Goal: Task Accomplishment & Management: Use online tool/utility

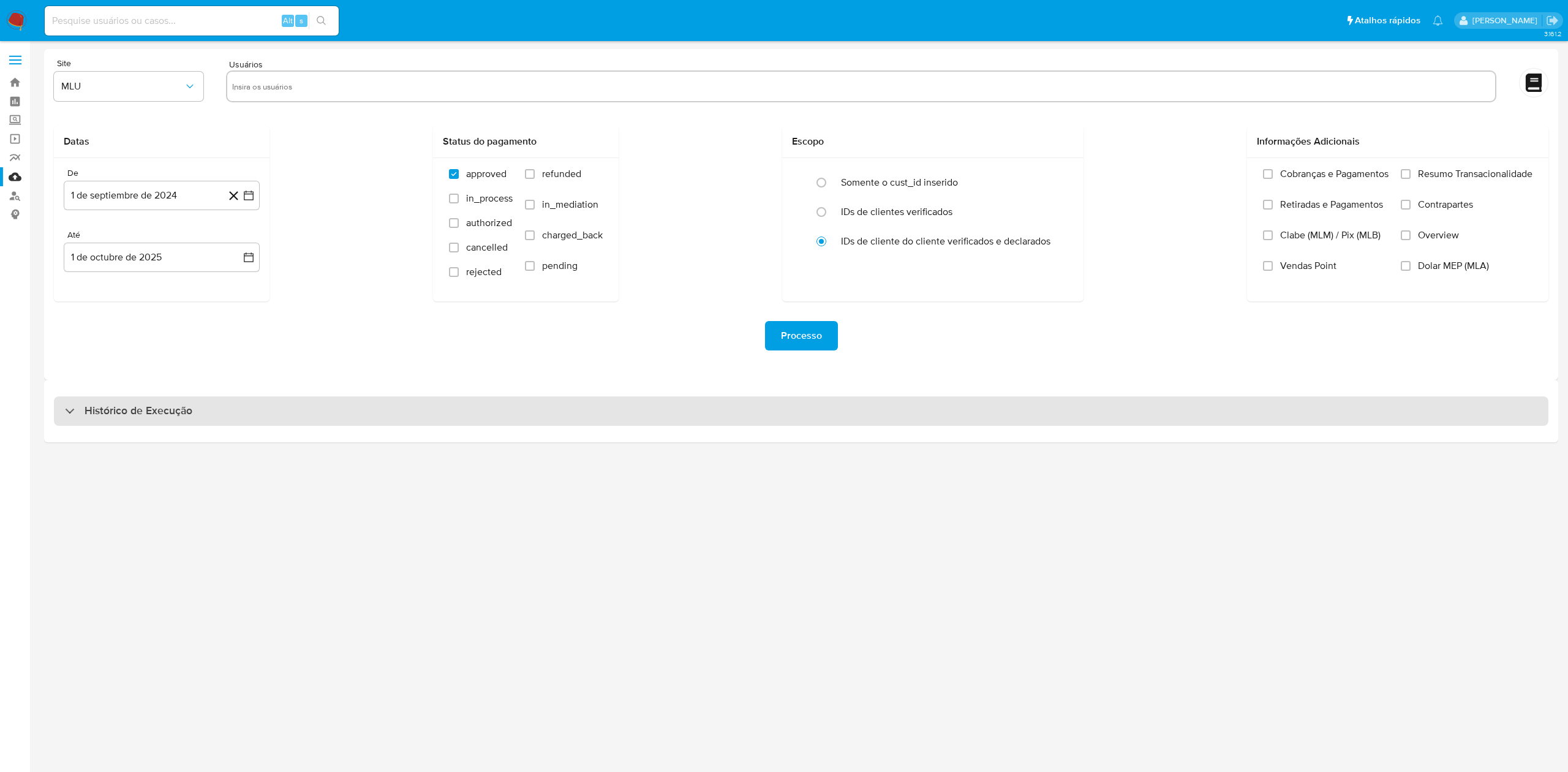
click at [498, 423] on div "Histórico de Execução" at bounding box center [801, 411] width 1495 height 29
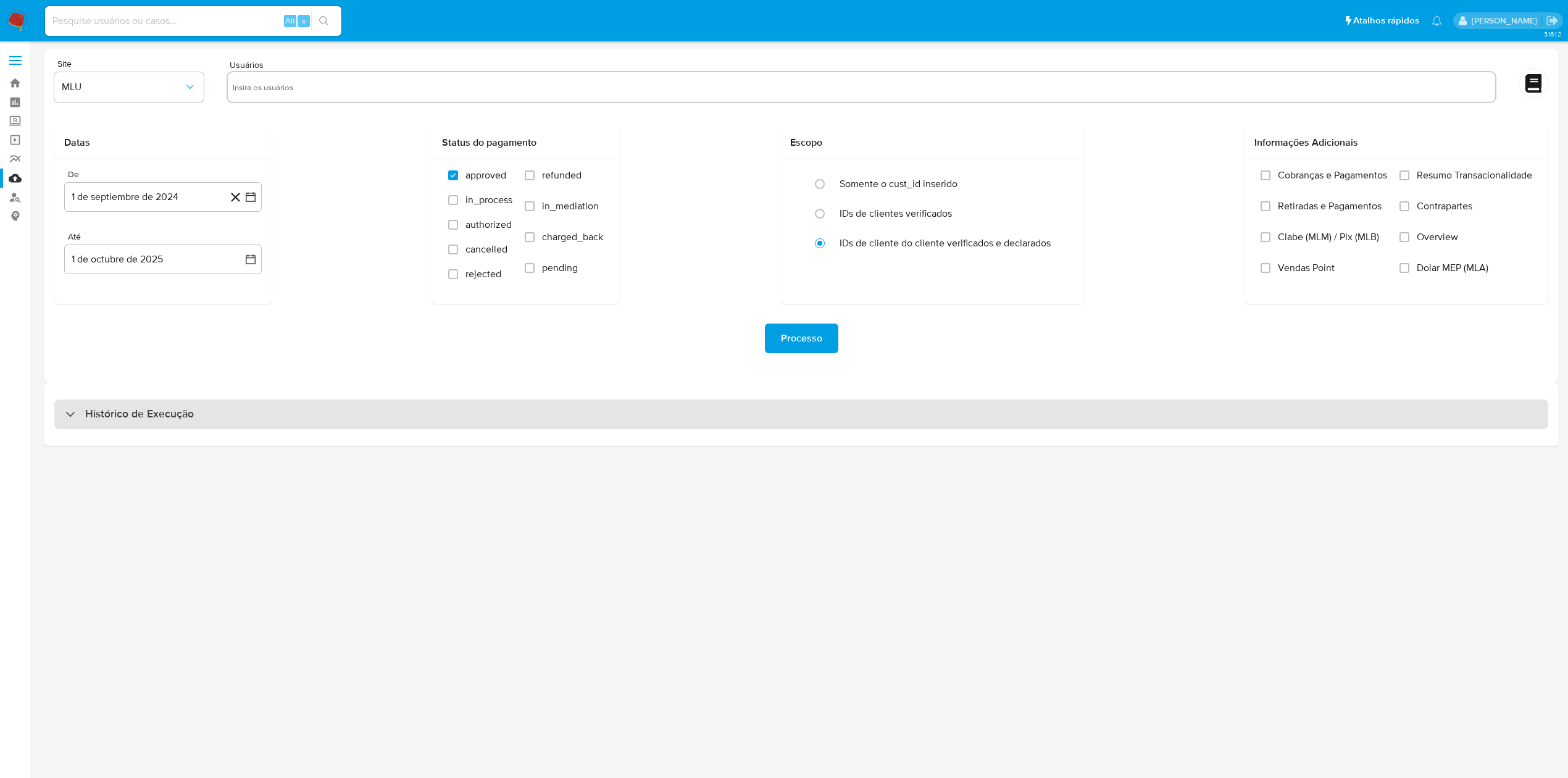
select select "10"
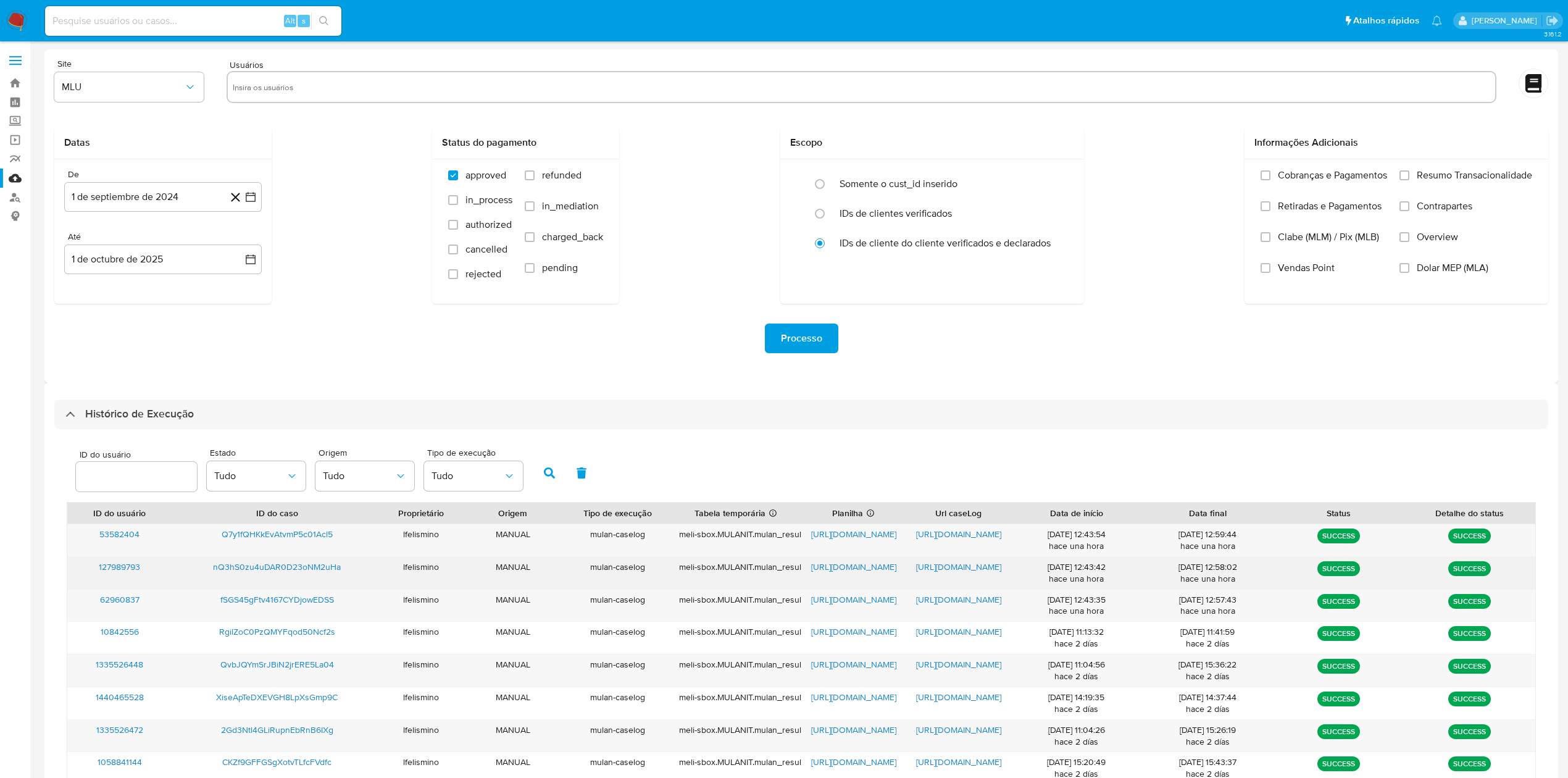
click at [948, 589] on div "https://docs.google.com/document/d/1oYyh2BfvEPZcju2gCL4ebMgspIrh0shu5mIMnJWFgWc…" at bounding box center [958, 573] width 105 height 32
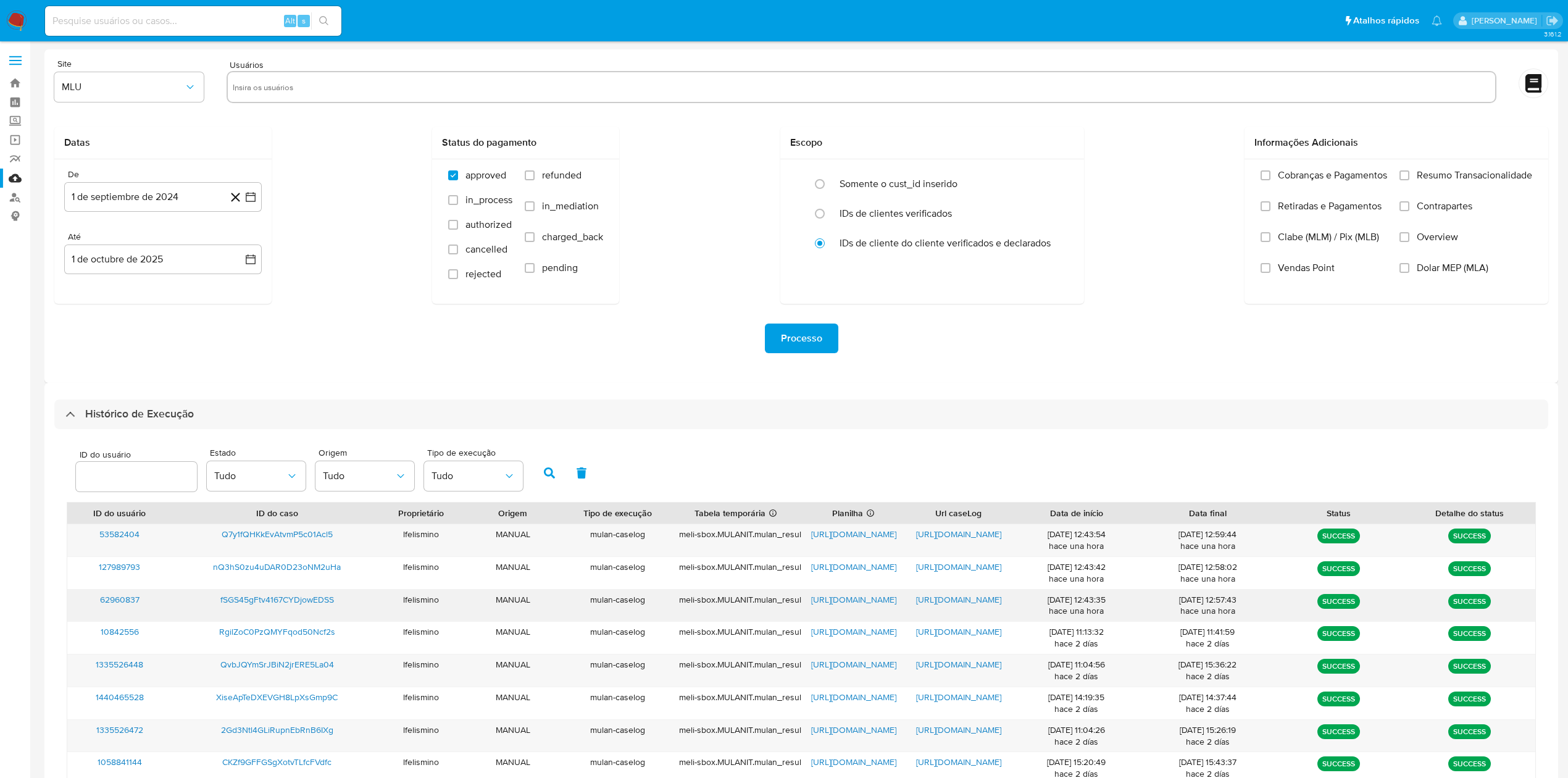
click at [942, 598] on span "https://docs.google.com/document/d/1EhMlUiUUmPCPmK7XQcjasfqBmK7Dbo7FYpBeRFgv-xA…" at bounding box center [959, 600] width 85 height 12
click at [846, 597] on span "https://docs.google.com/spreadsheets/d/1Z1ChnMg9IjSt_4kcIkiIABs0fVtQhWJFYzKpVRl…" at bounding box center [854, 600] width 85 height 12
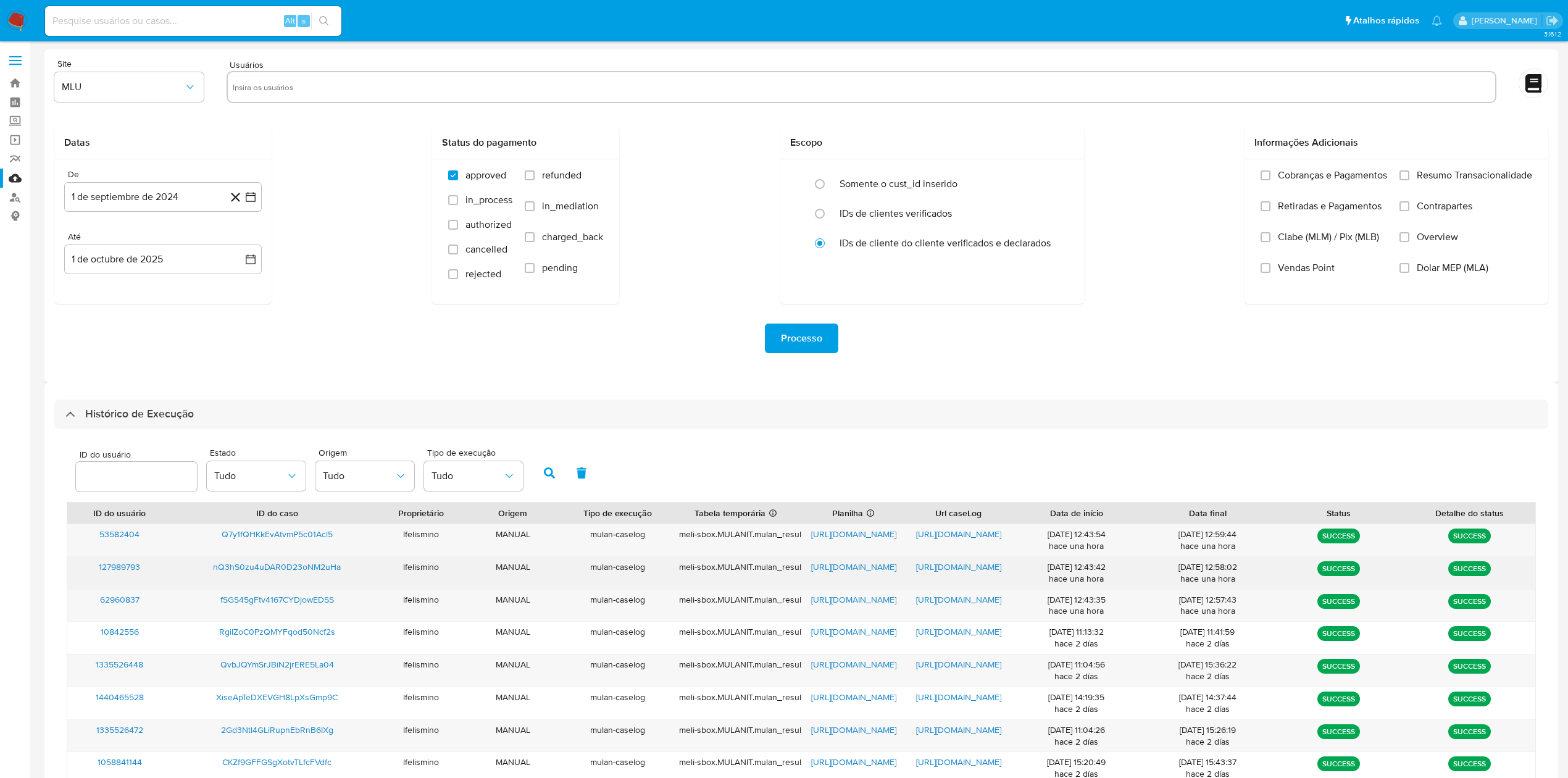
click at [982, 564] on span "https://docs.google.com/document/d/1oYyh2BfvEPZcju2gCL4ebMgspIrh0shu5mIMnJWFgWc…" at bounding box center [959, 567] width 85 height 12
click at [849, 569] on span "https://docs.google.com/spreadsheets/d/16HZ06ohZFHpjxklXgQN6lWE6GQwsnLwgn4e5FVT…" at bounding box center [854, 567] width 85 height 12
click at [305, 562] on span "nQ3hS0zu4uDAR0D23oNM2uHa" at bounding box center [276, 567] width 127 height 12
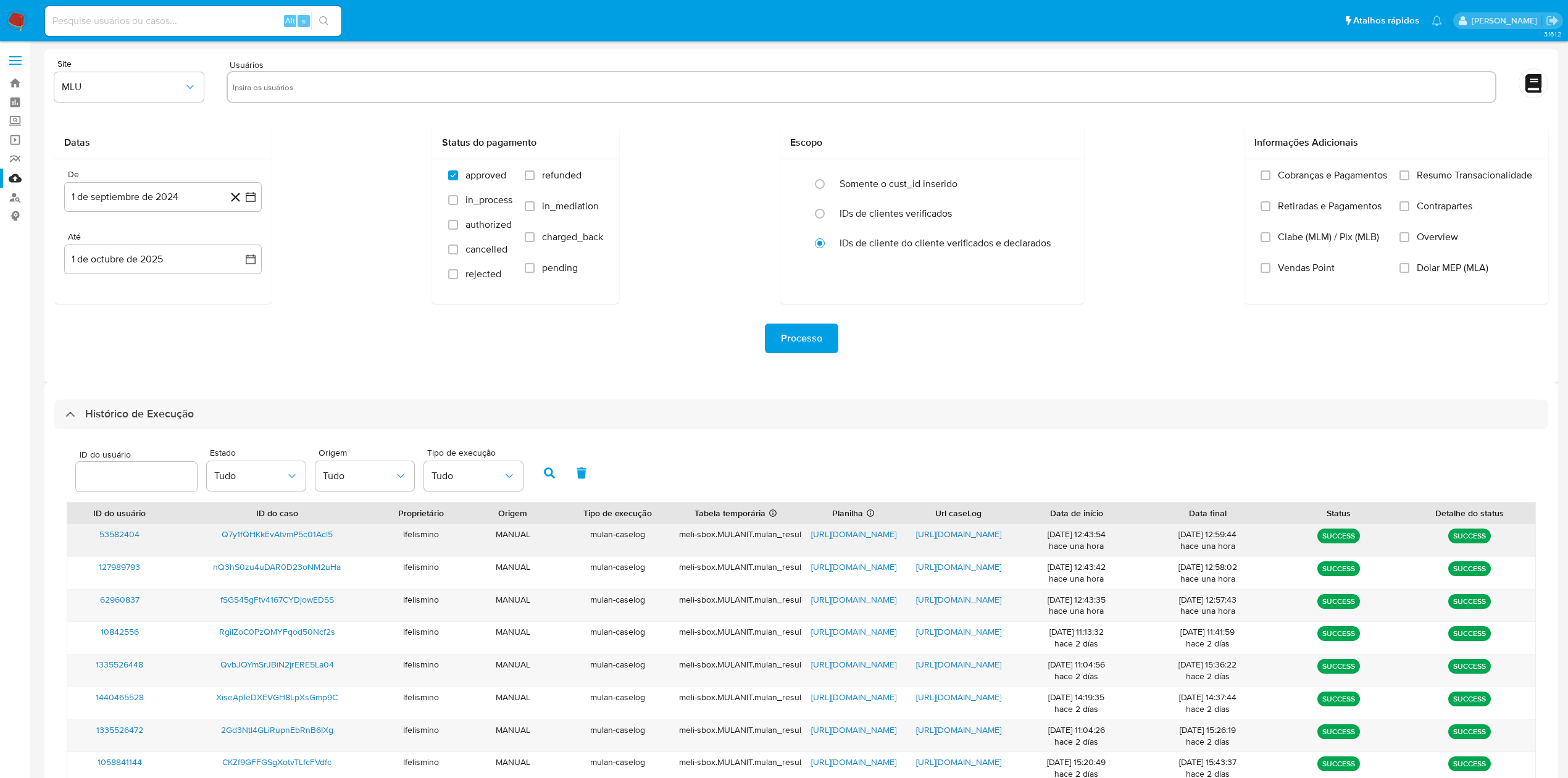
click at [951, 536] on span "https://docs.google.com/document/d/1pXFlhLDTT3JWFafU3XFZSbhWwirm_ktc08jq8AIFPTQ…" at bounding box center [959, 534] width 85 height 12
click at [838, 535] on span "https://docs.google.com/spreadsheets/d/1z5A9NgHOLH3a5zbYisNIqy9AYOiulcZLXF4Y34u…" at bounding box center [854, 534] width 85 height 12
click at [301, 539] on span "Q7y1fQHKkEvAtvmP5c01Acl5" at bounding box center [277, 534] width 111 height 12
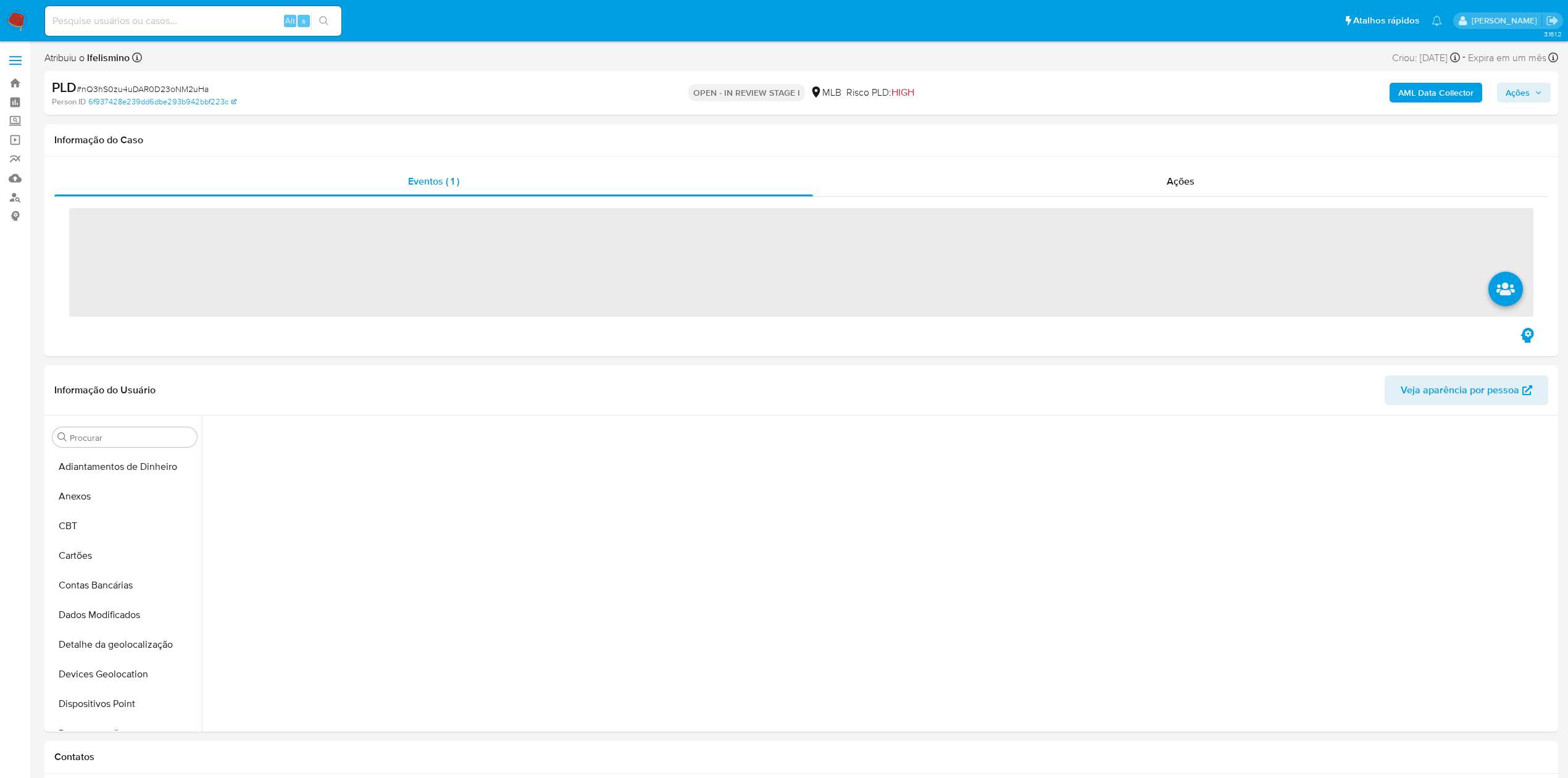
scroll to position [403, 0]
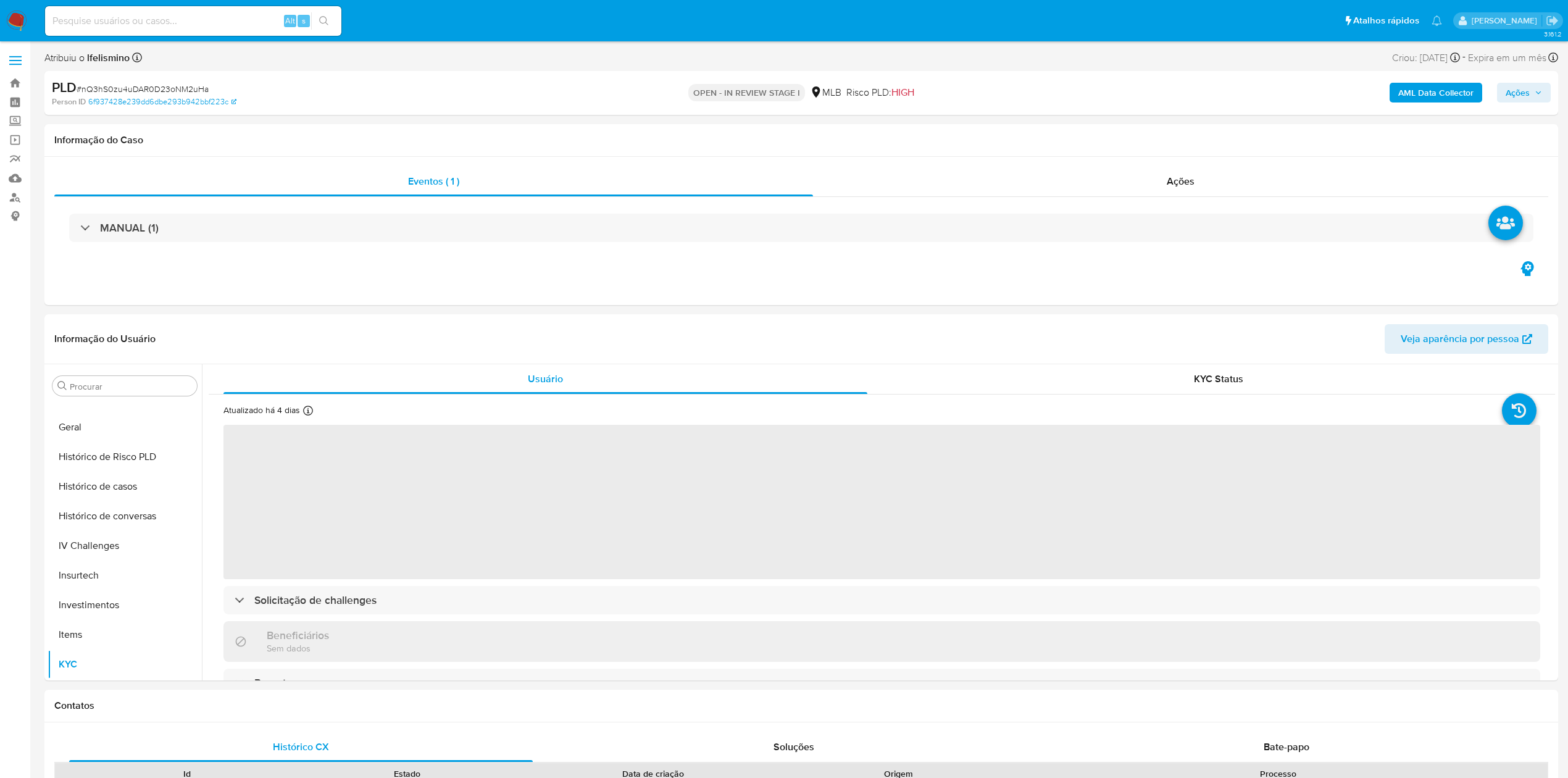
select select "10"
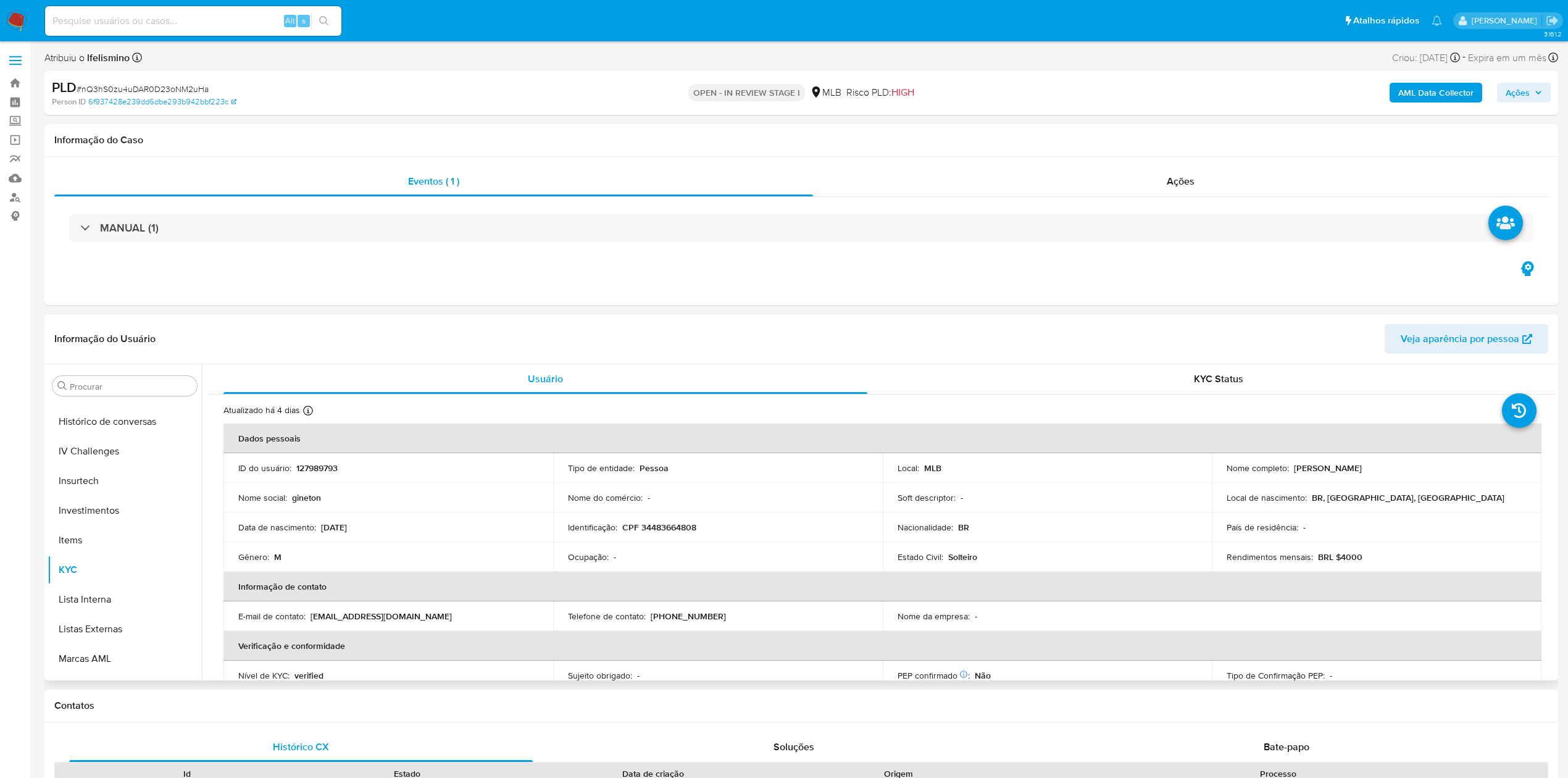
scroll to position [393, 0]
click at [72, 433] on button "Geral" at bounding box center [120, 437] width 145 height 30
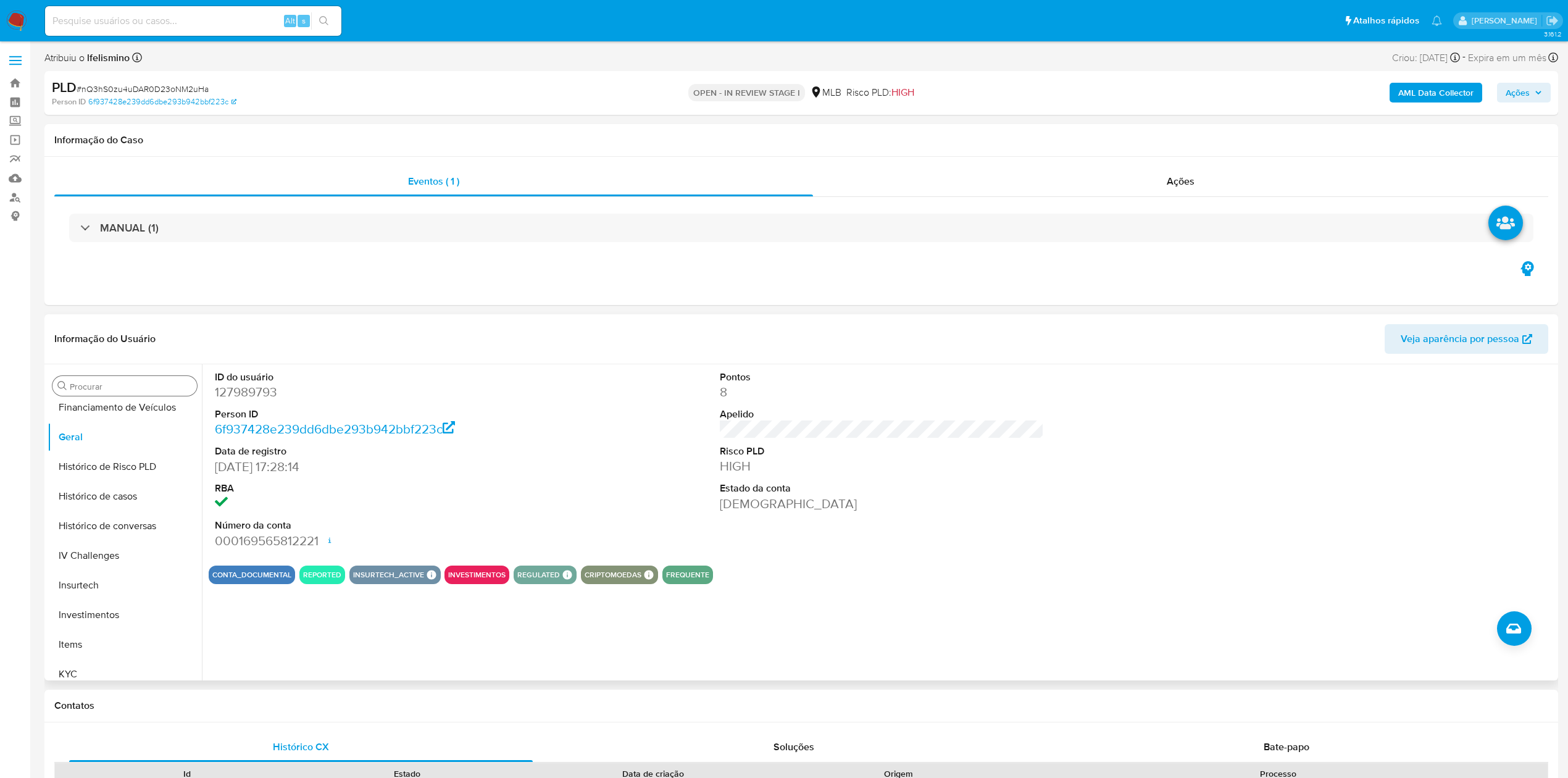
click at [138, 387] on input "Procurar" at bounding box center [130, 387] width 122 height 11
type input "cas"
click at [132, 401] on button "Geral" at bounding box center [120, 416] width 145 height 30
click at [110, 425] on button "Geral" at bounding box center [120, 416] width 145 height 30
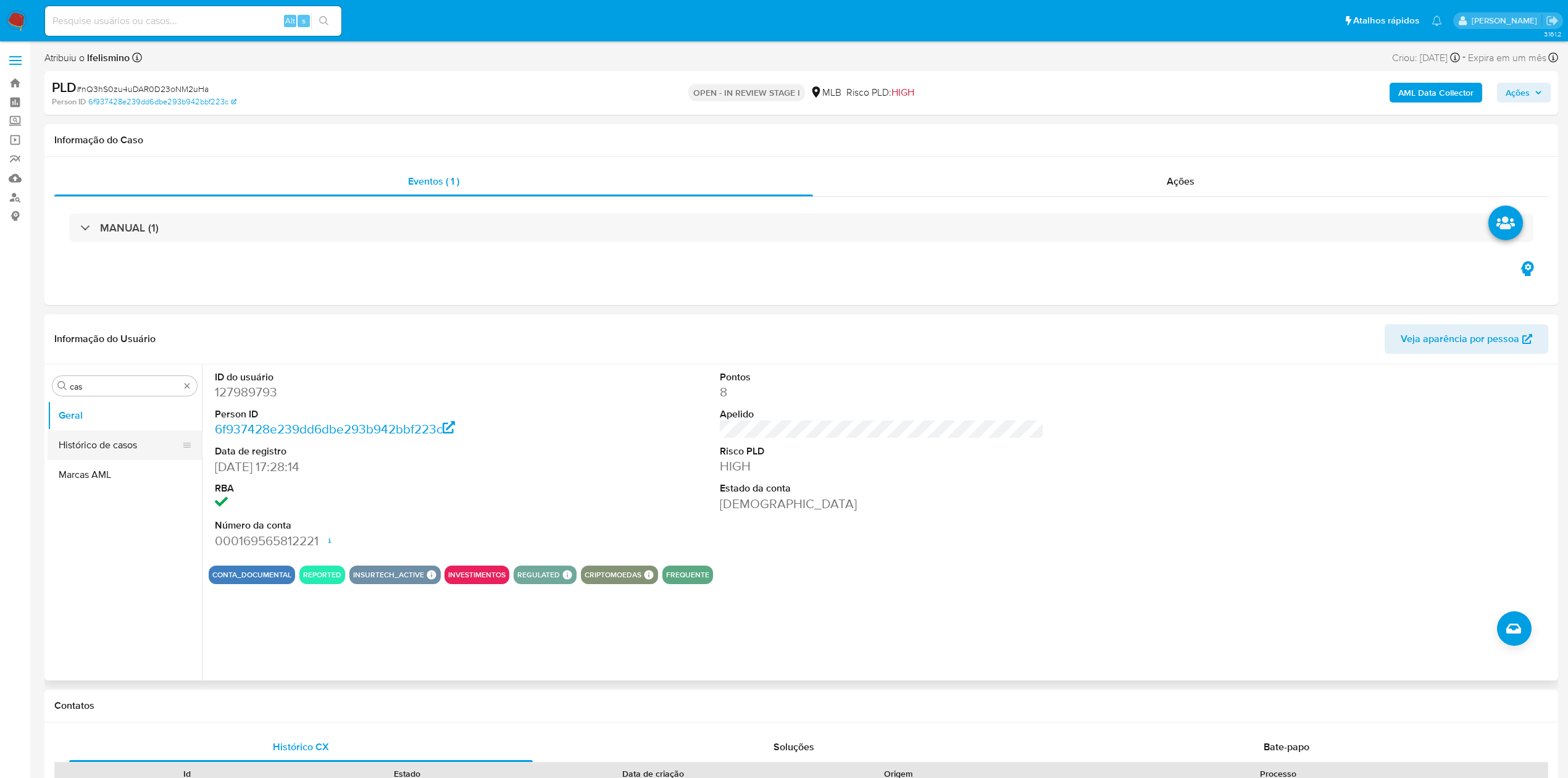
click at [107, 431] on button "Histórico de casos" at bounding box center [120, 445] width 145 height 30
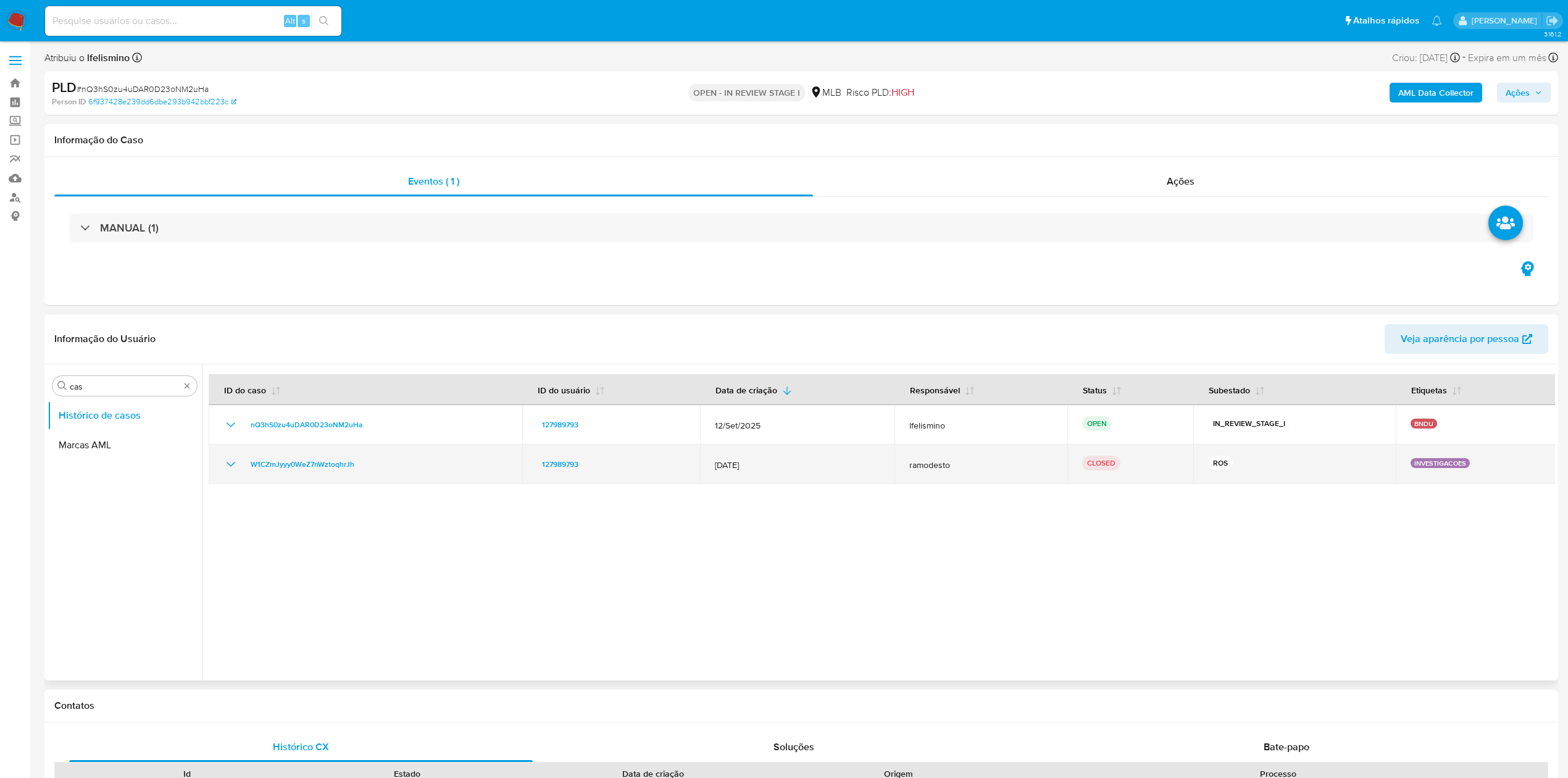
click at [231, 462] on icon "Mostrar/Ocultar" at bounding box center [231, 464] width 15 height 15
click at [285, 457] on span "W1CZmJyyy0WeZ7nWztoqhrJh" at bounding box center [302, 464] width 104 height 15
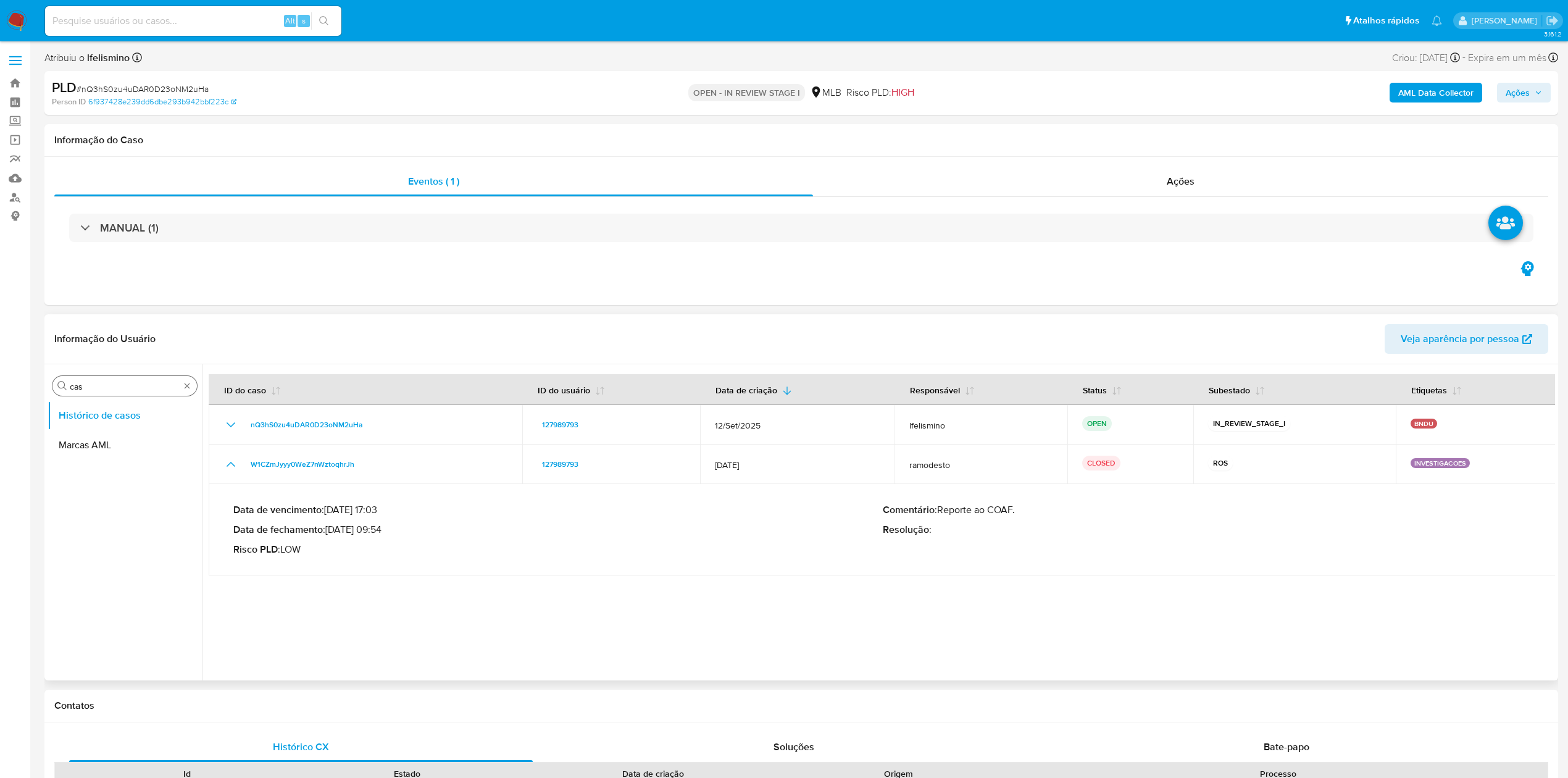
drag, startPoint x: 189, startPoint y: 389, endPoint x: 178, endPoint y: 396, distance: 13.0
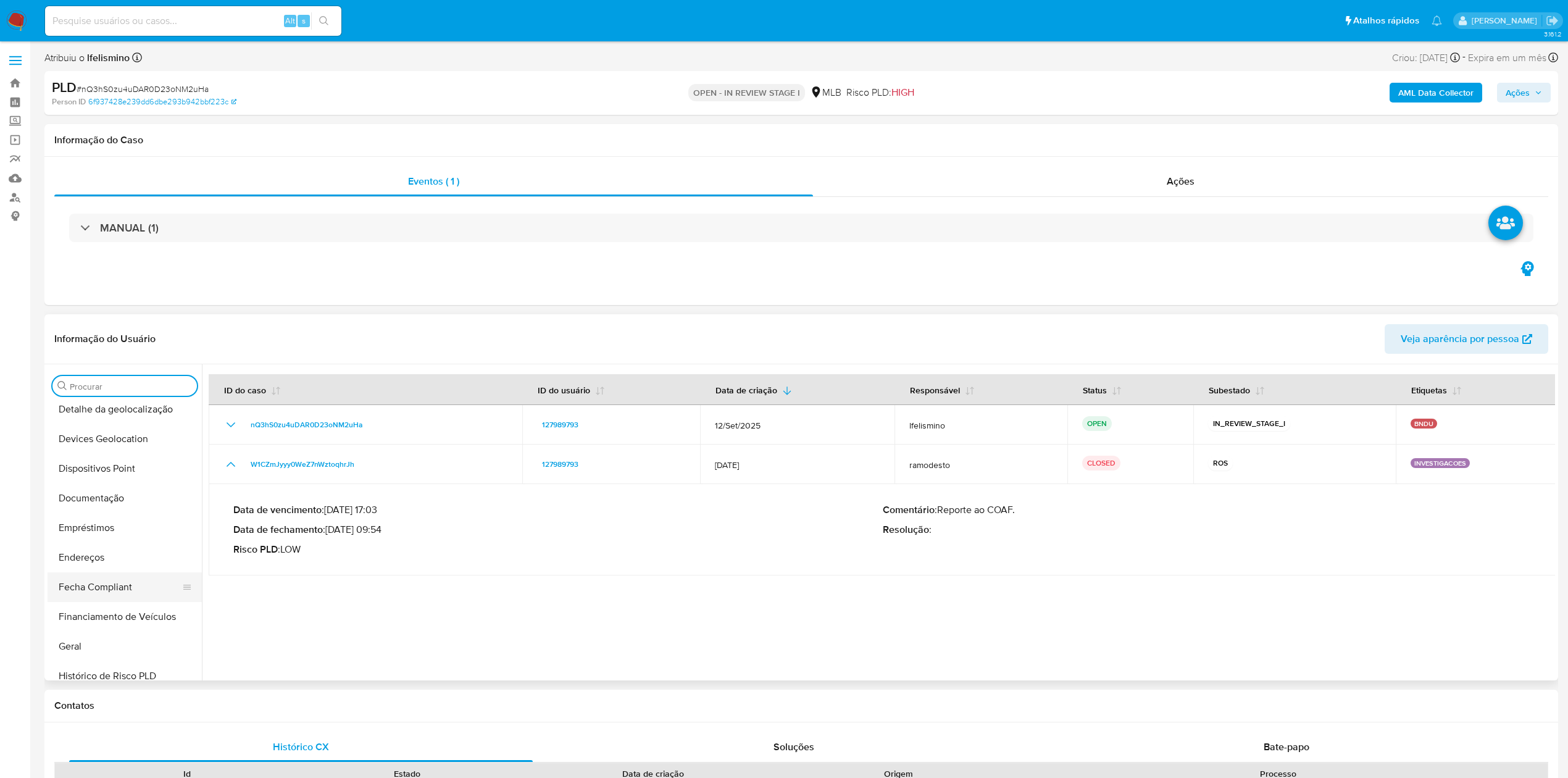
scroll to position [247, 0]
click at [101, 580] on button "Geral" at bounding box center [120, 583] width 145 height 30
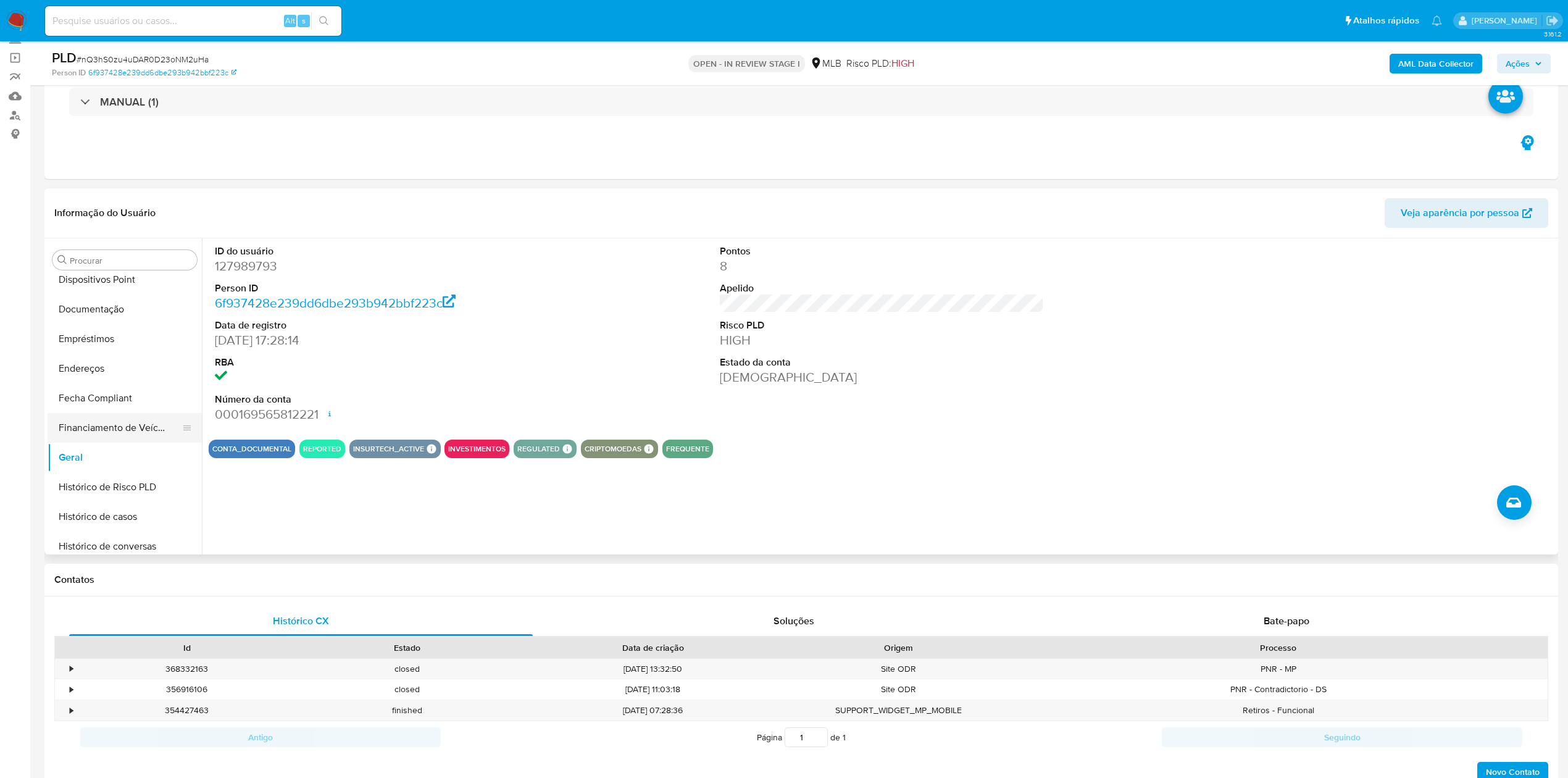
scroll to position [640, 0]
click at [106, 304] on button "KYC" at bounding box center [125, 301] width 154 height 30
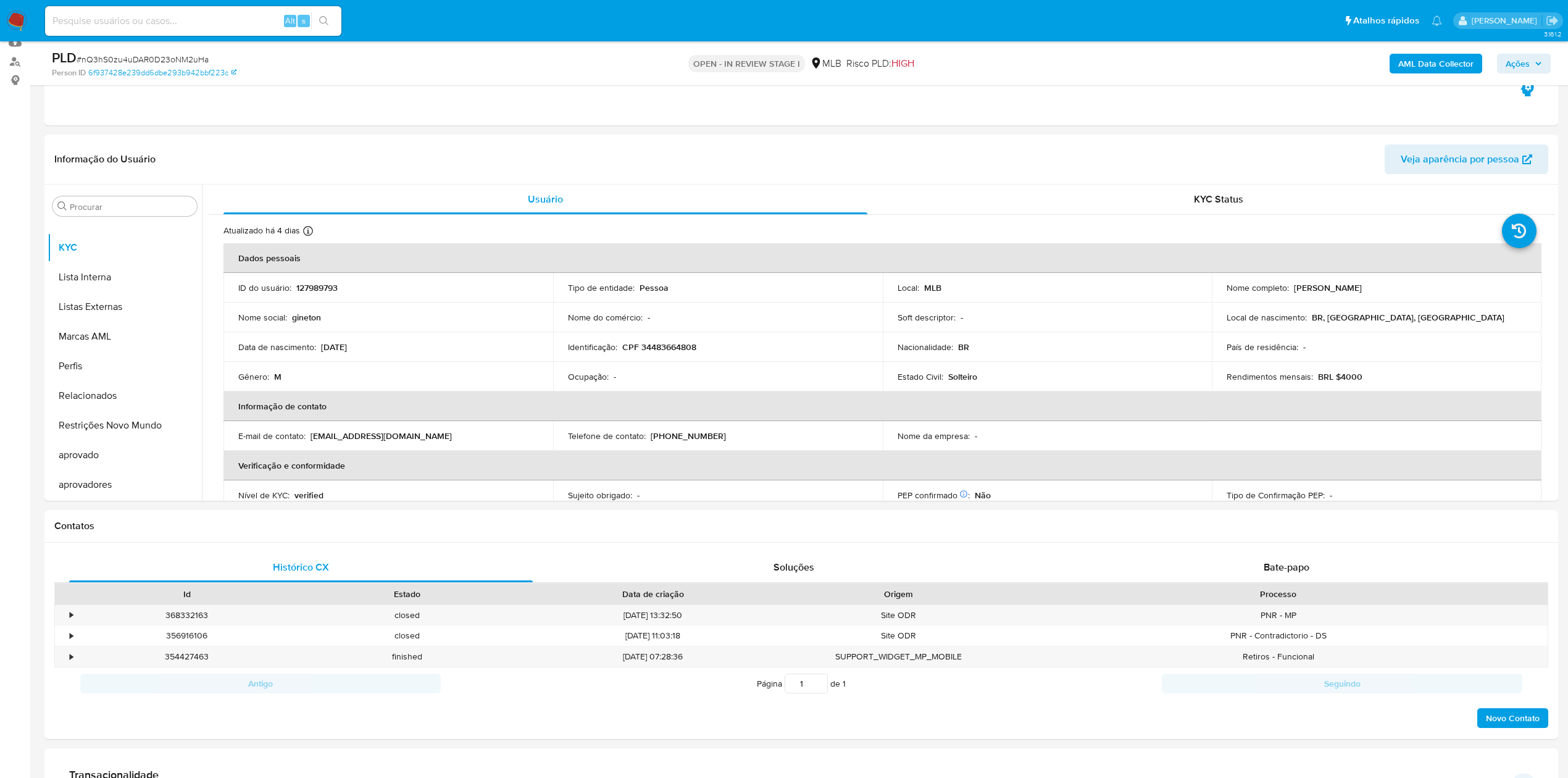
scroll to position [164, 0]
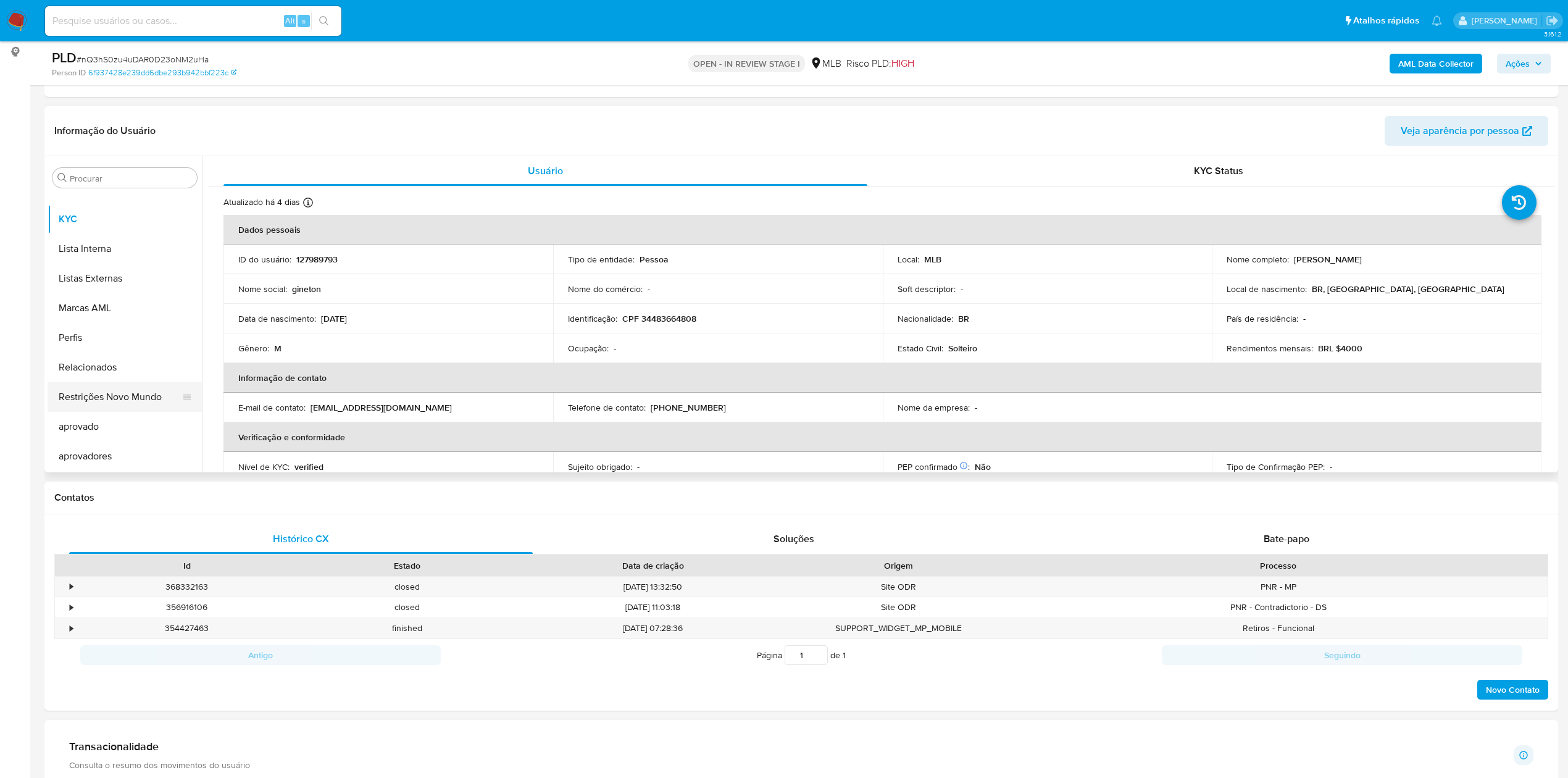
drag, startPoint x: 123, startPoint y: 396, endPoint x: 48, endPoint y: 401, distance: 75.2
click at [123, 398] on button "Restrições Novo Mundo" at bounding box center [120, 397] width 145 height 30
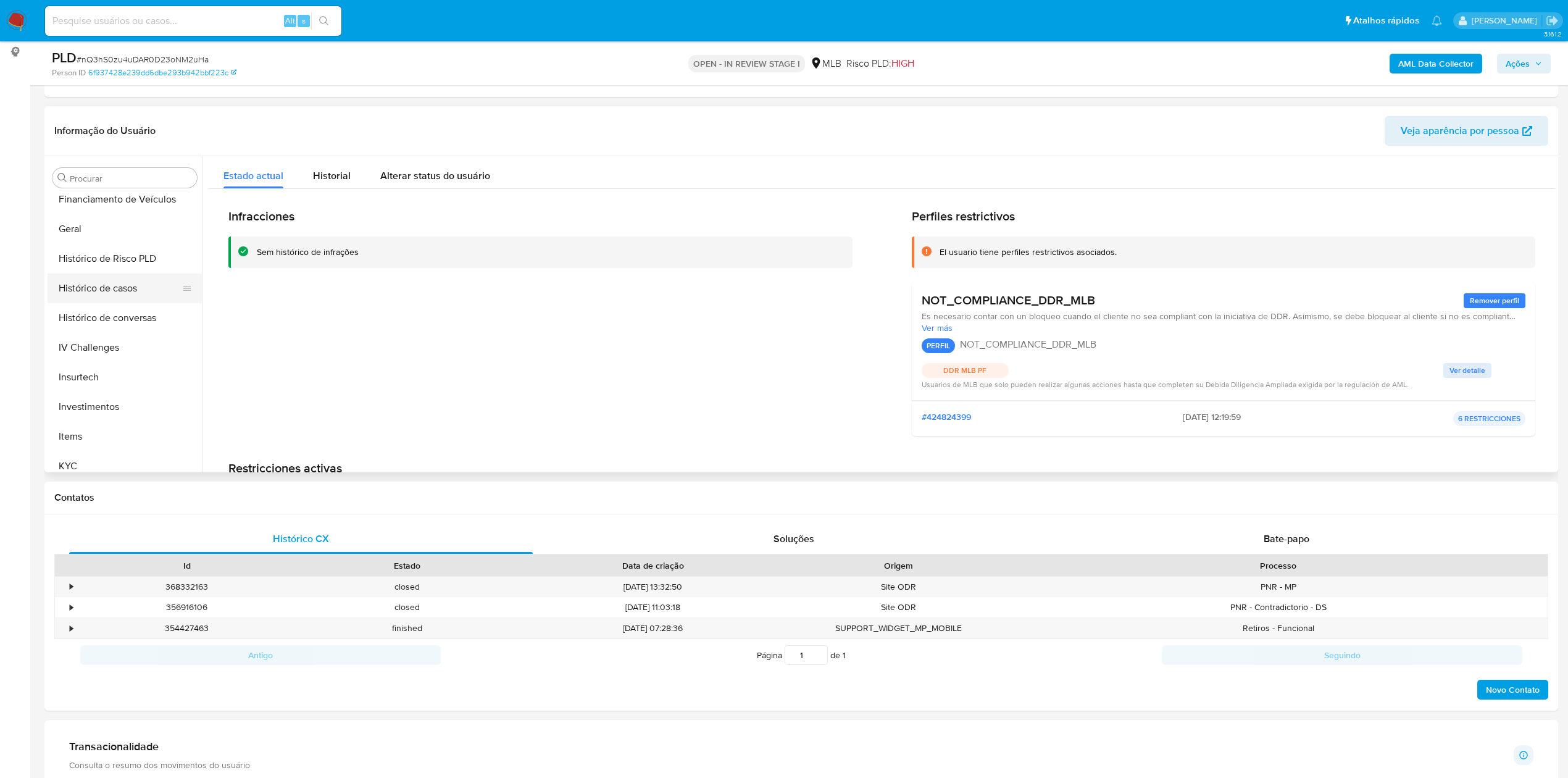
scroll to position [229, 0]
drag, startPoint x: 129, startPoint y: 253, endPoint x: 14, endPoint y: 258, distance: 115.1
click at [129, 253] on button "Documentação" at bounding box center [125, 245] width 154 height 30
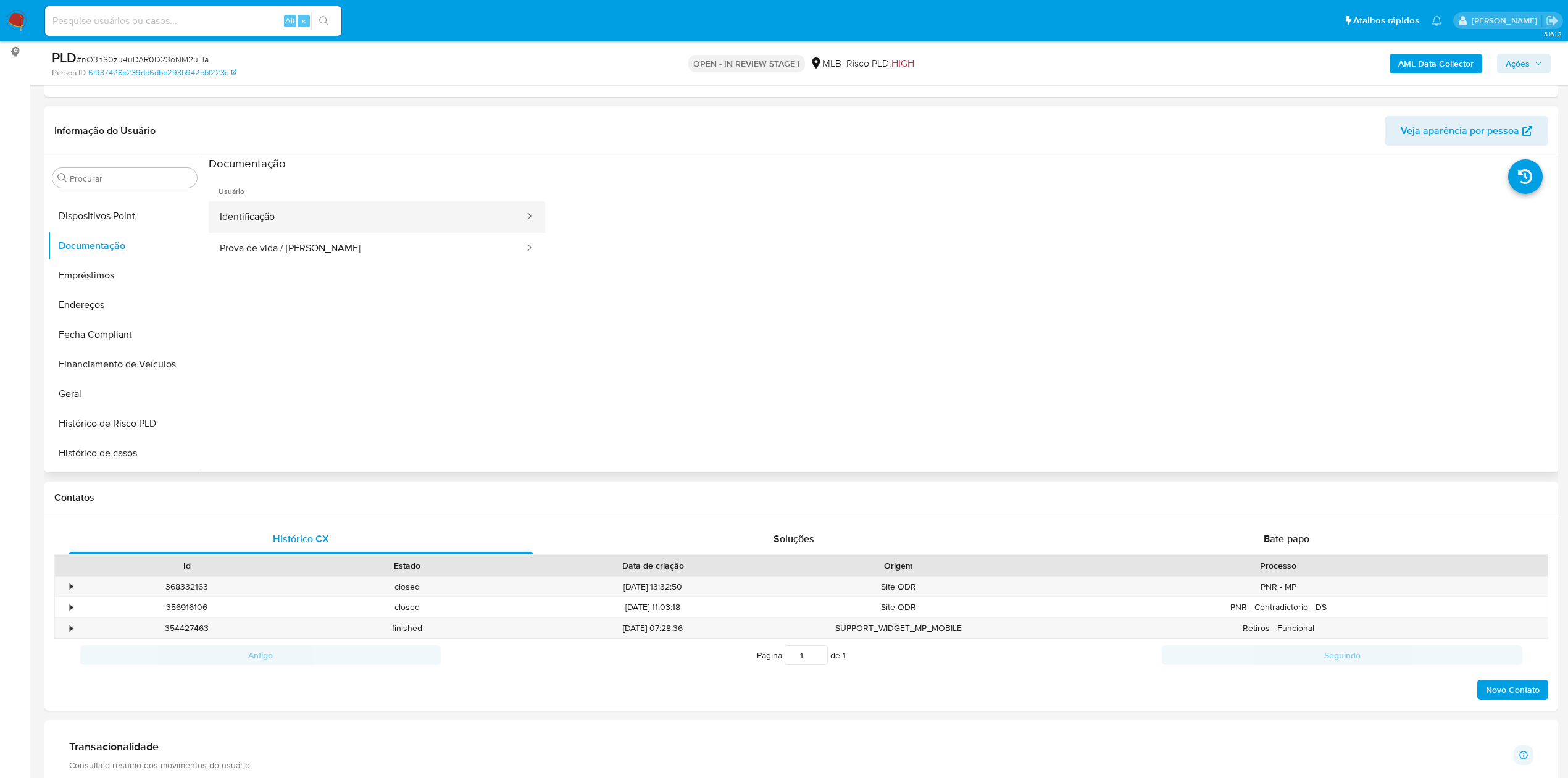
drag, startPoint x: 331, startPoint y: 203, endPoint x: 324, endPoint y: 216, distance: 14.8
click at [331, 203] on button "Identificação" at bounding box center [367, 217] width 317 height 32
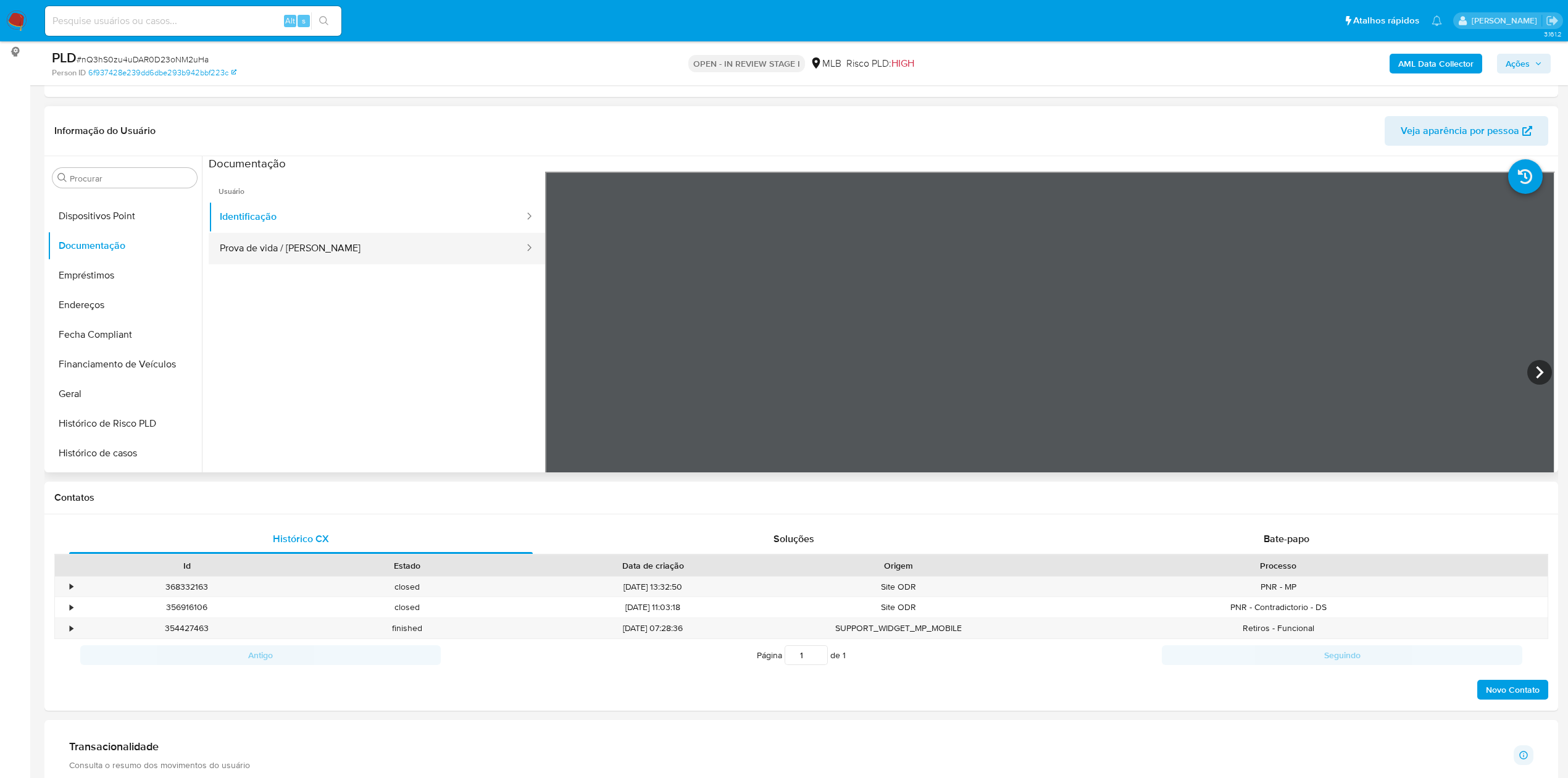
click at [238, 242] on button "Prova de vida / Selfie" at bounding box center [367, 249] width 317 height 32
click at [128, 220] on button "Dispositivos Point" at bounding box center [125, 216] width 154 height 30
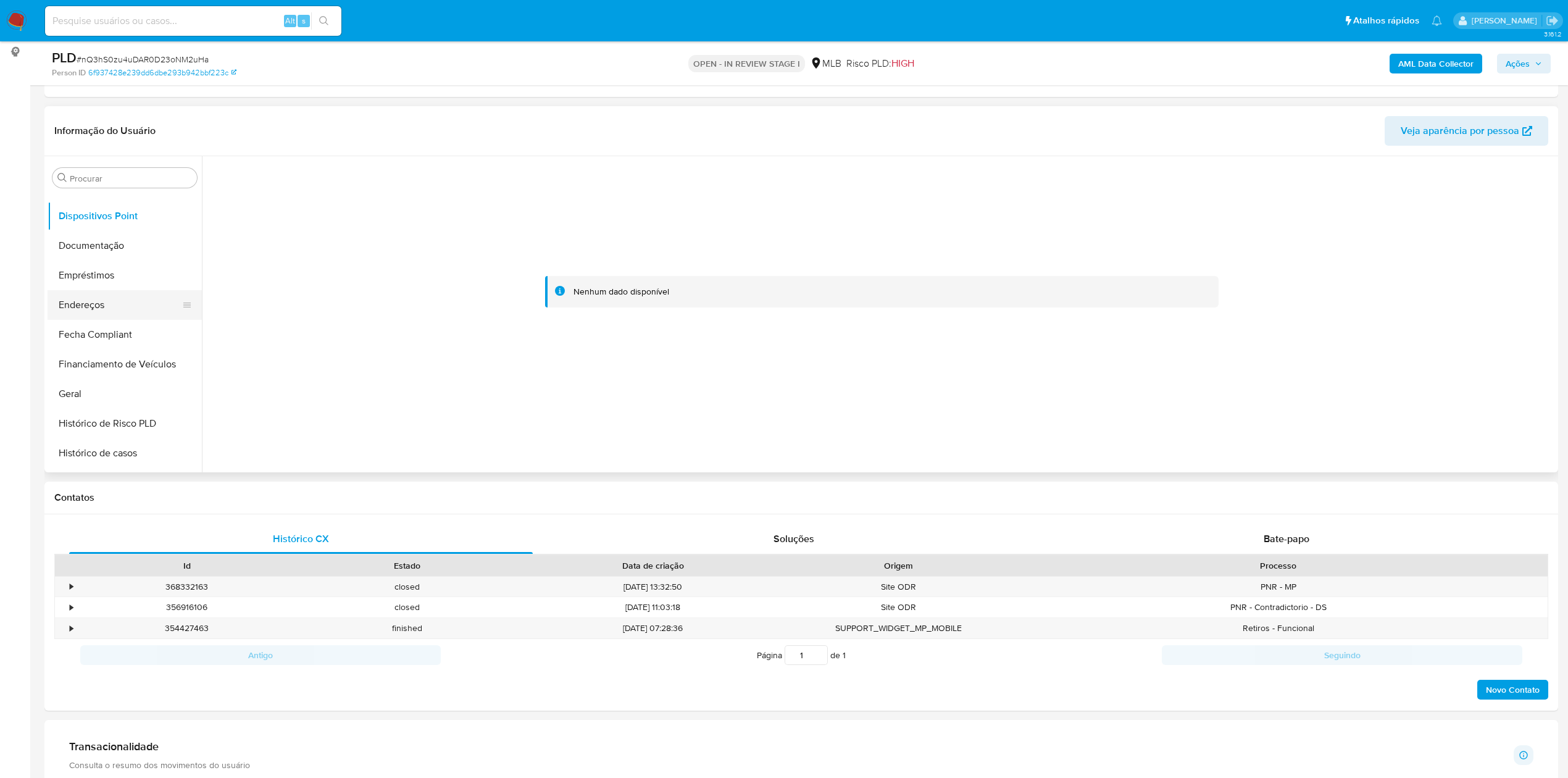
drag, startPoint x: 109, startPoint y: 279, endPoint x: 94, endPoint y: 295, distance: 21.9
click at [109, 279] on button "Empréstimos" at bounding box center [125, 275] width 154 height 30
drag, startPoint x: 90, startPoint y: 304, endPoint x: 50, endPoint y: 316, distance: 41.8
click at [90, 305] on button "Endereços" at bounding box center [120, 305] width 145 height 30
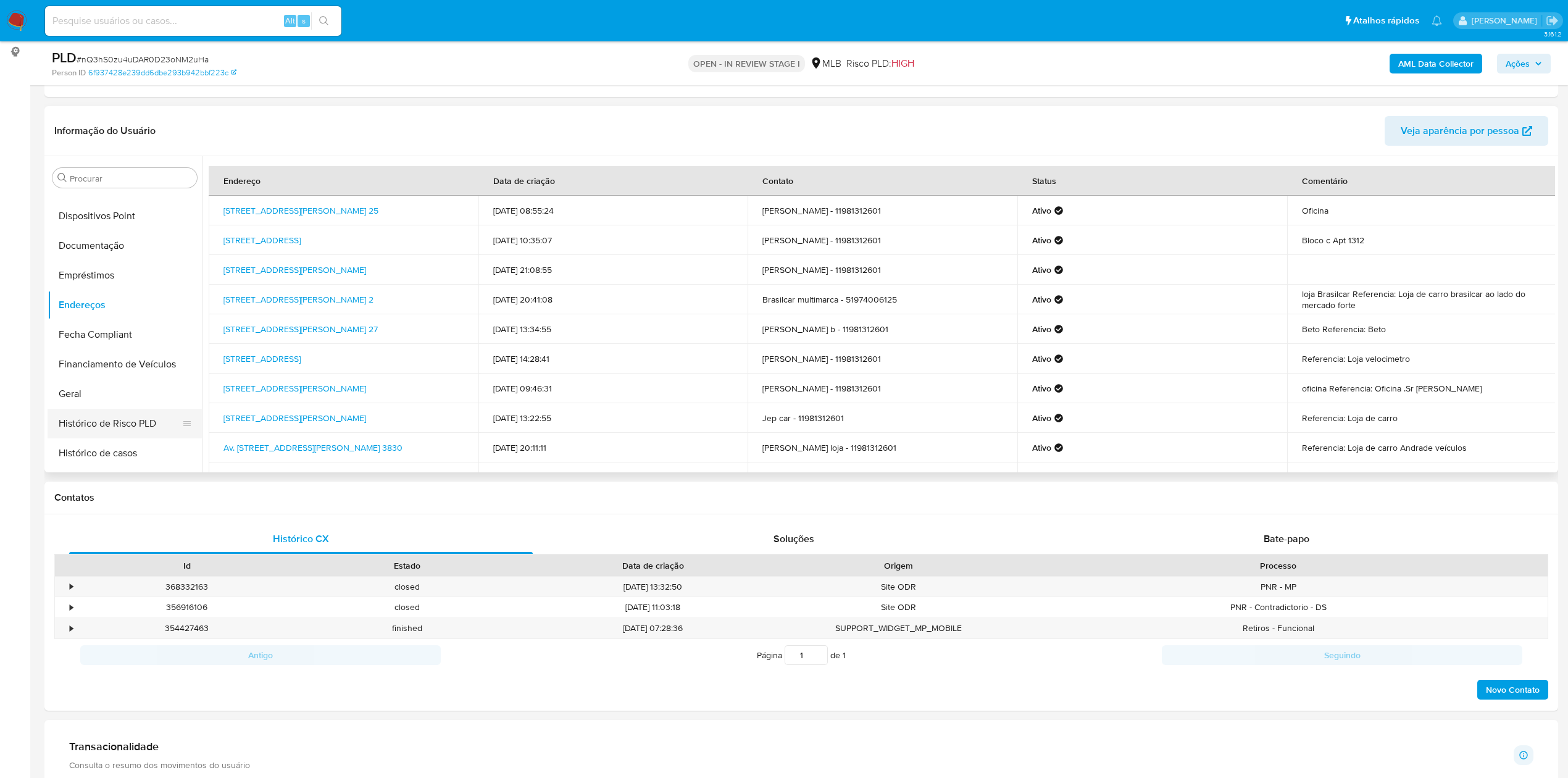
drag, startPoint x: 129, startPoint y: 391, endPoint x: 147, endPoint y: 425, distance: 38.5
click at [129, 391] on button "Geral" at bounding box center [125, 393] width 154 height 30
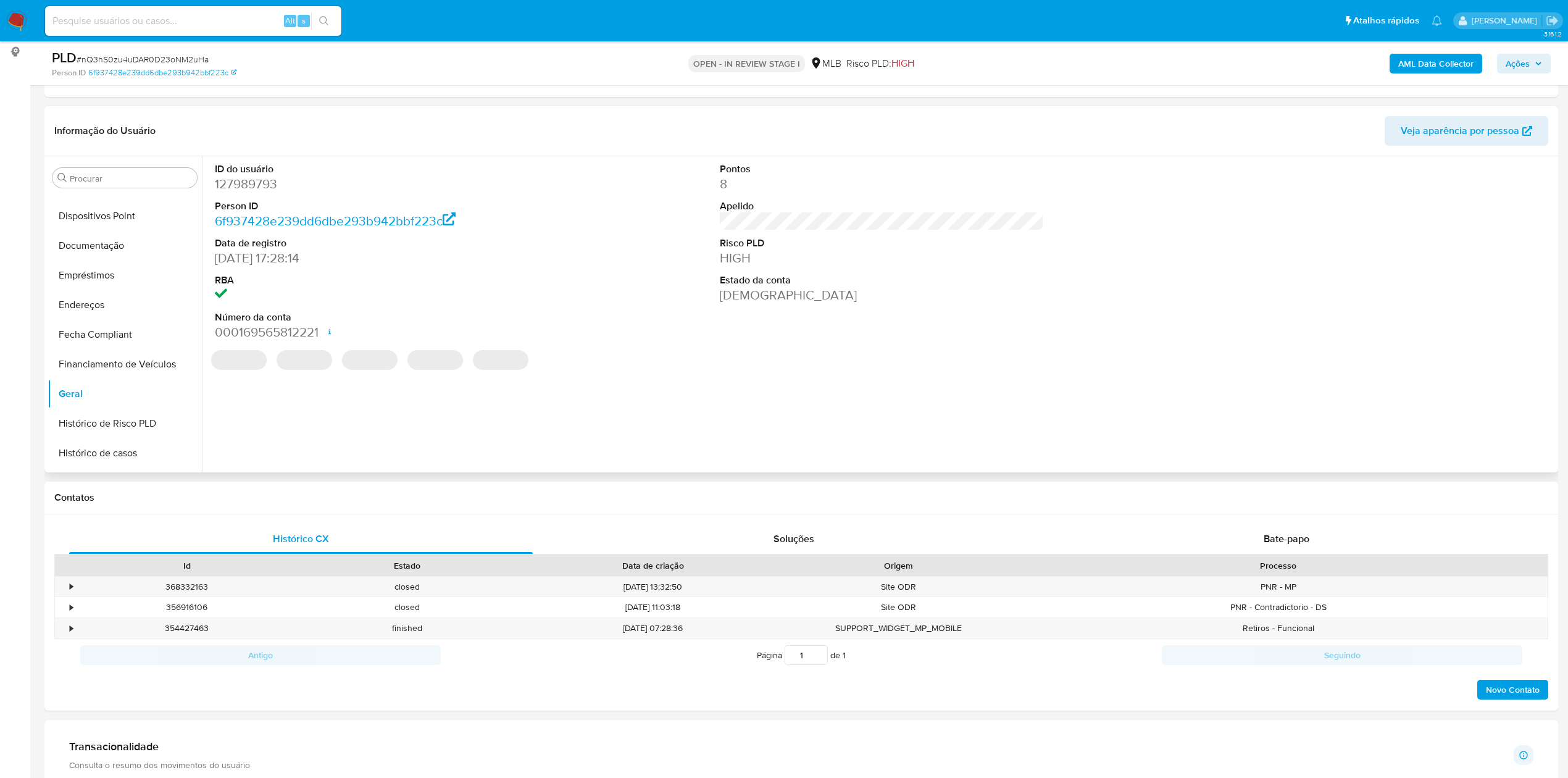
click at [245, 191] on dd "127989793" at bounding box center [377, 183] width 324 height 17
copy dd "127989793"
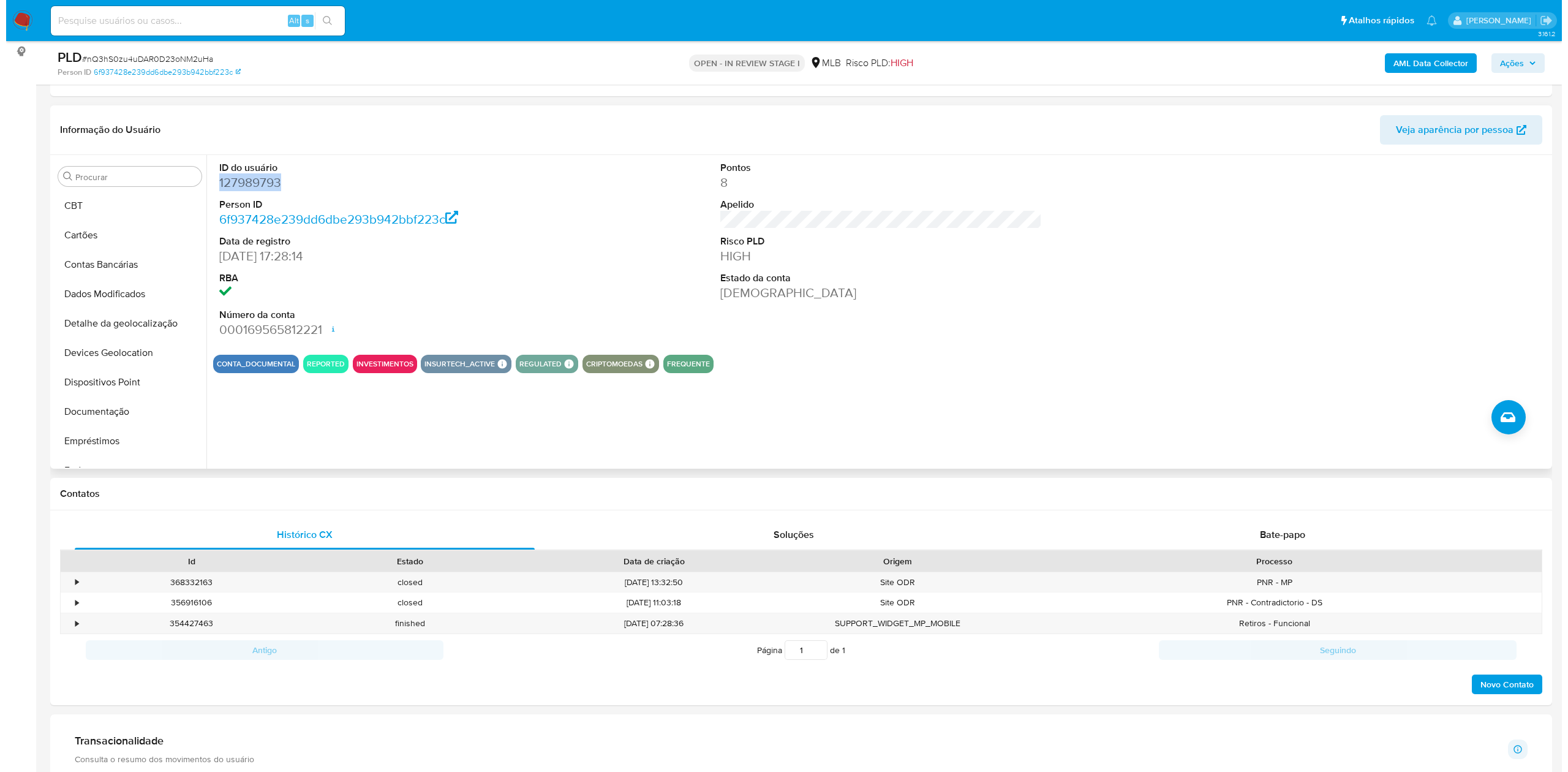
scroll to position [0, 0]
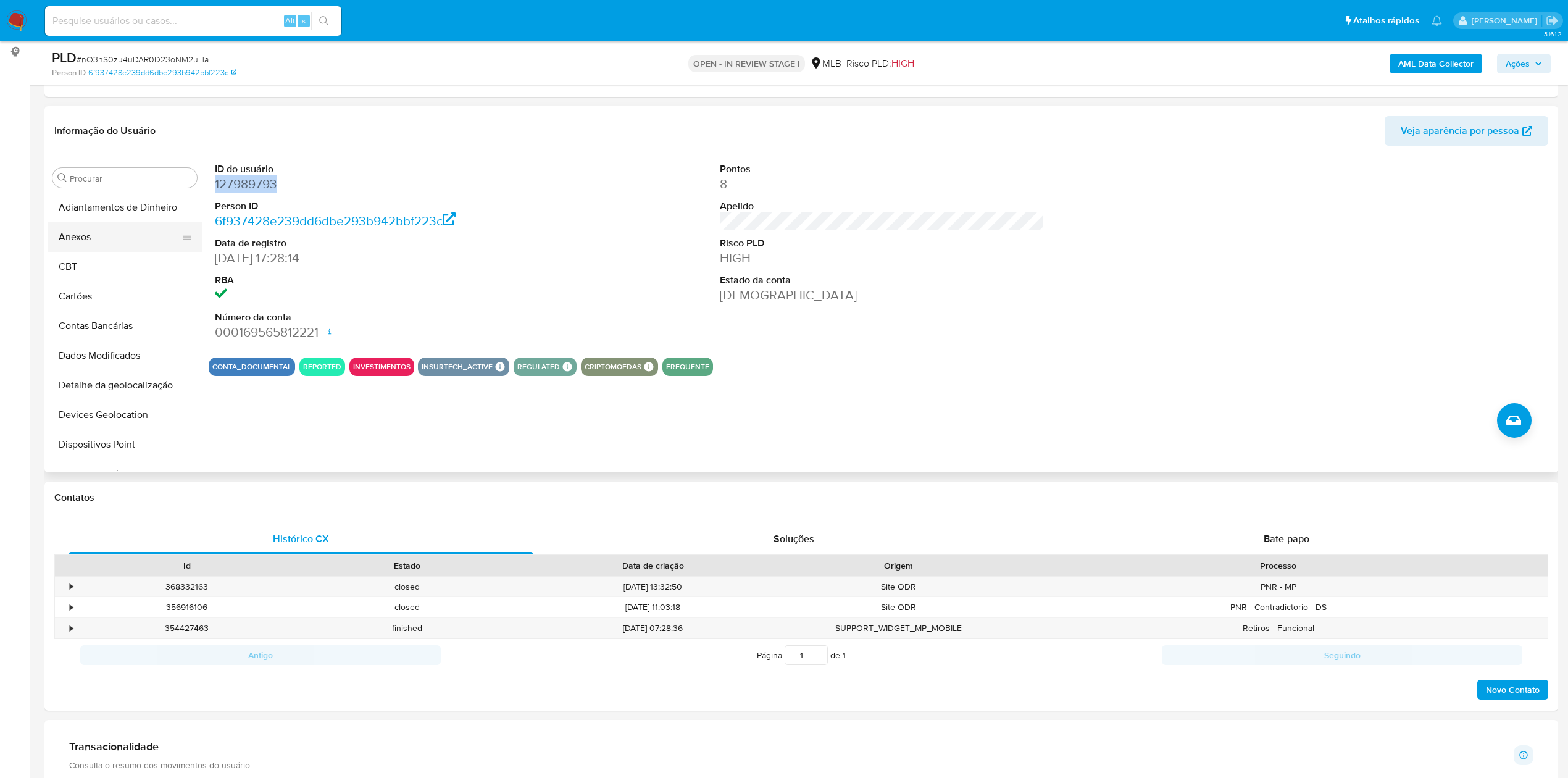
click at [125, 238] on button "Anexos" at bounding box center [120, 237] width 145 height 30
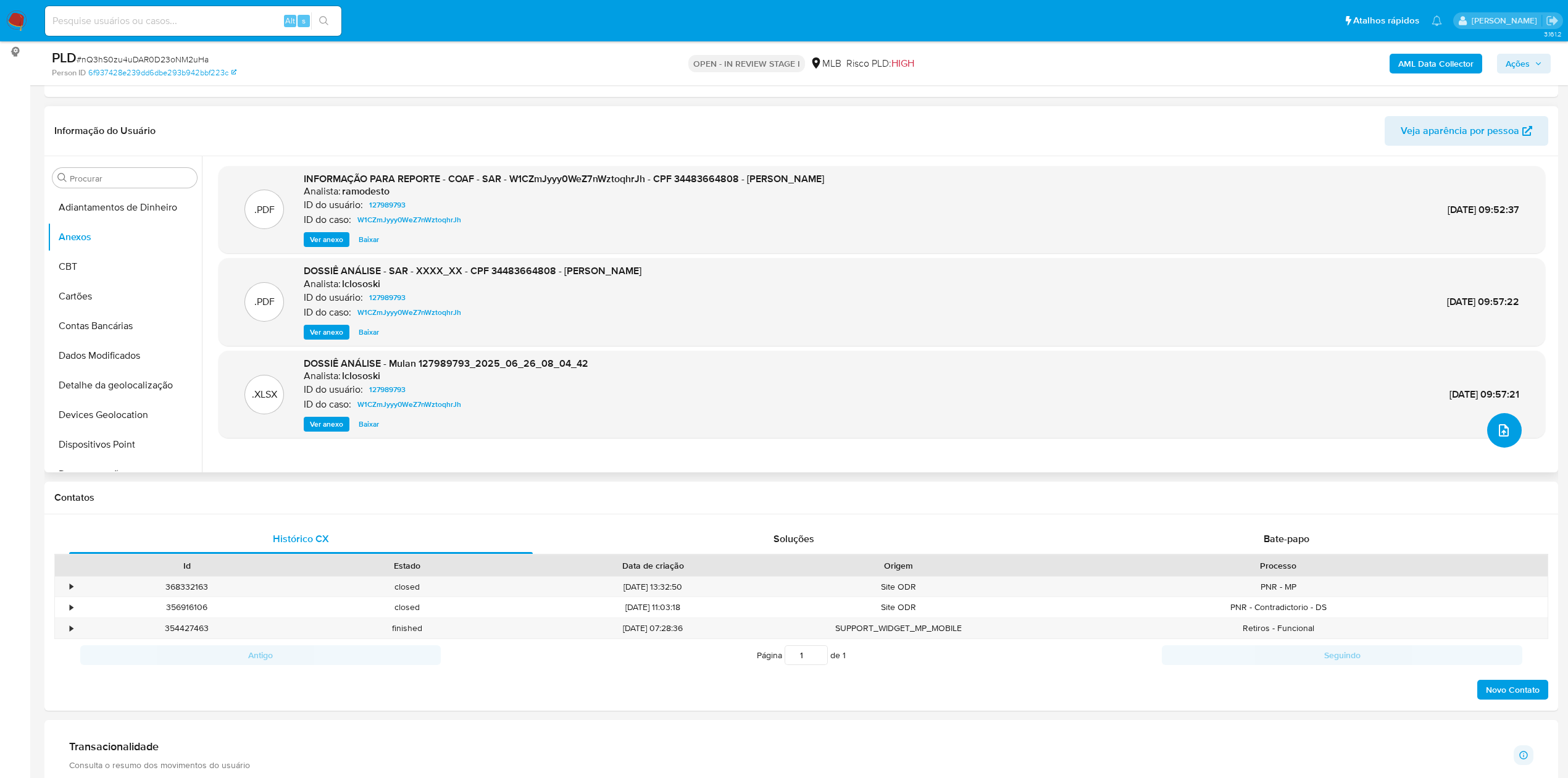
click at [1507, 436] on button "upload-file" at bounding box center [1505, 430] width 34 height 34
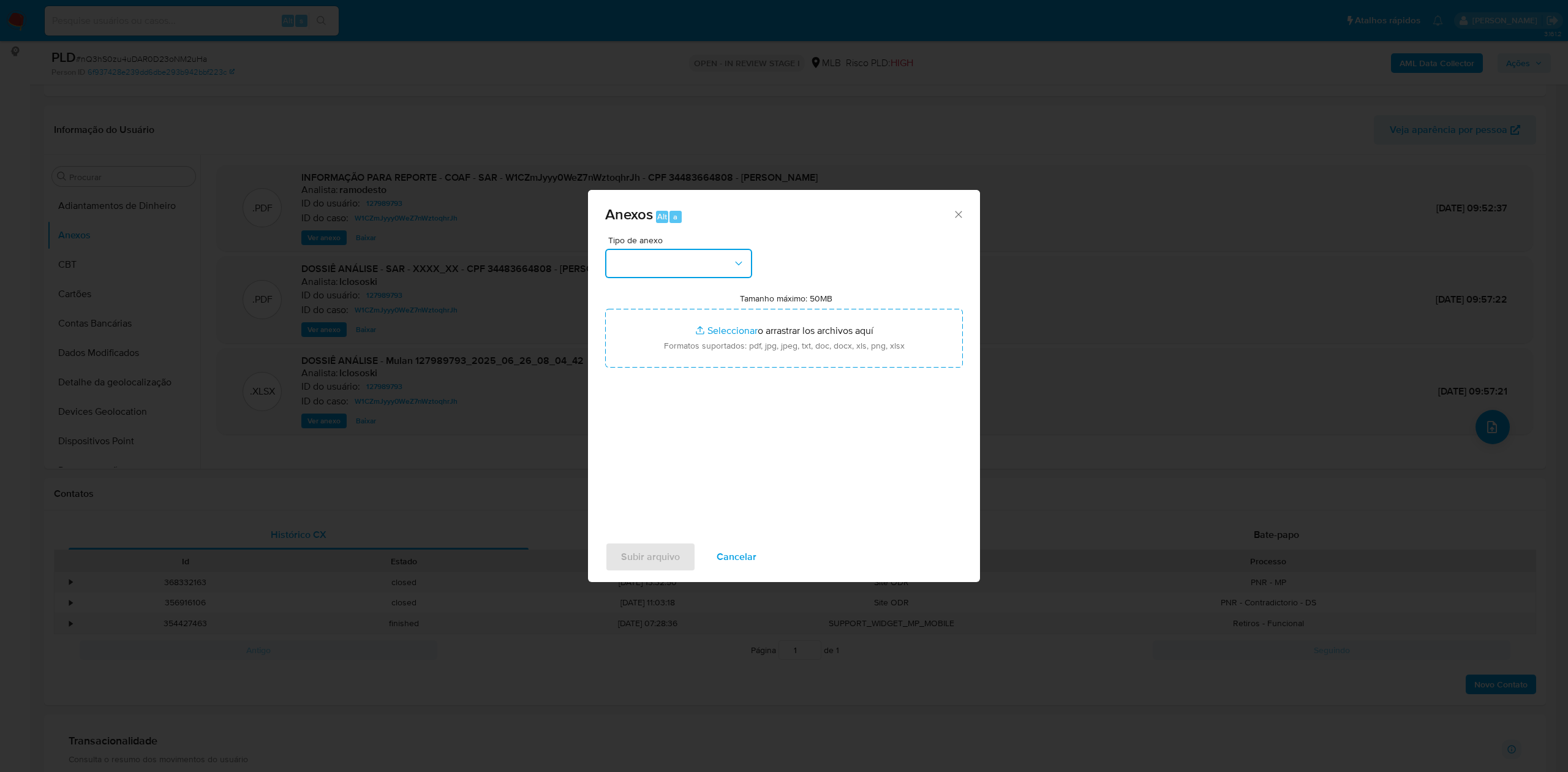
click at [643, 265] on button "button" at bounding box center [678, 263] width 147 height 29
click at [684, 328] on div "OUTROS" at bounding box center [675, 338] width 125 height 29
click at [1303, 74] on div "Anexos Alt a Tipo de anexo OUTROS Tamanho máximo: 50MB Seleccionar archivos Sel…" at bounding box center [784, 386] width 1568 height 772
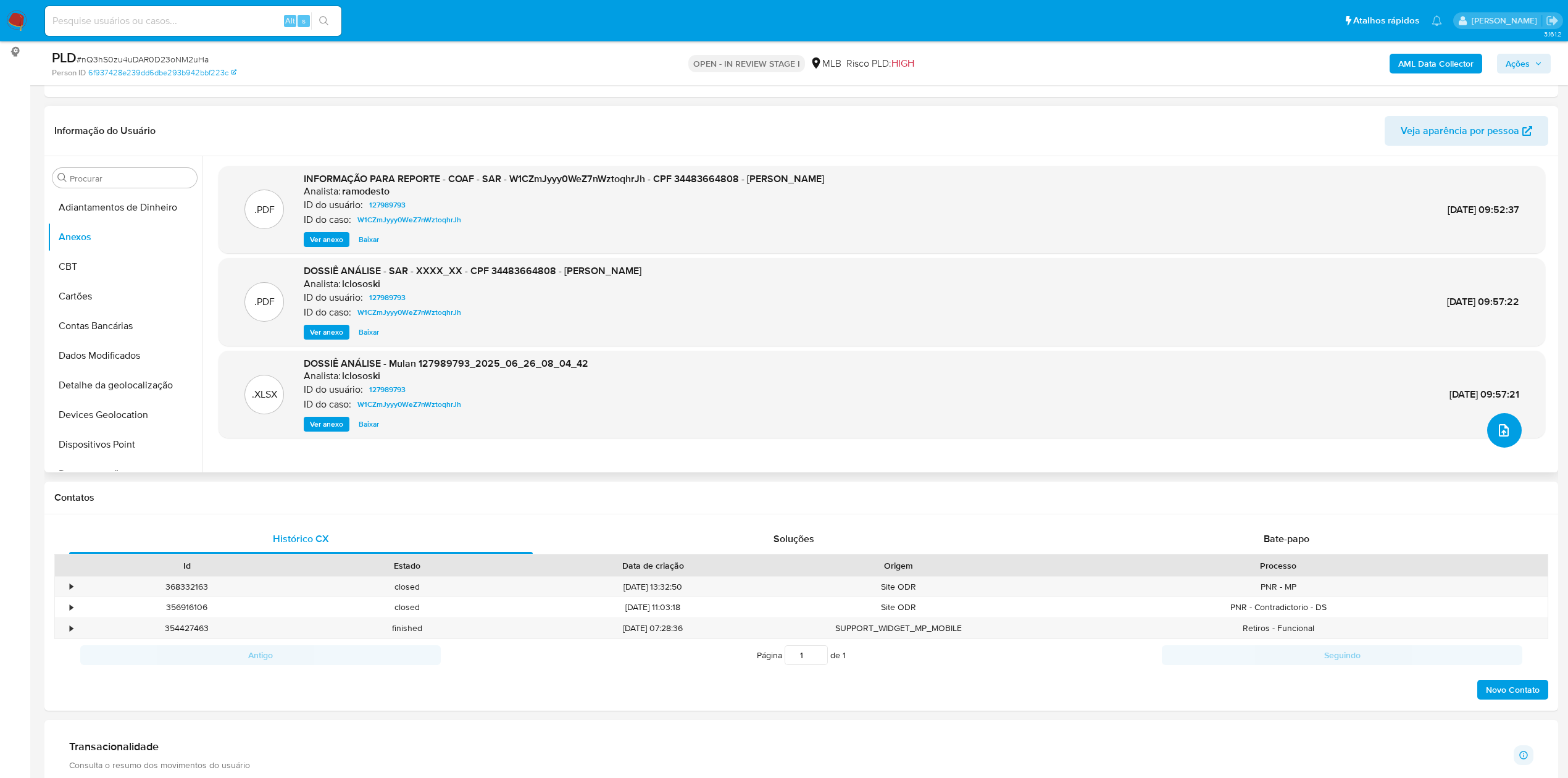
click at [1501, 432] on icon "upload-file" at bounding box center [1504, 431] width 15 height 15
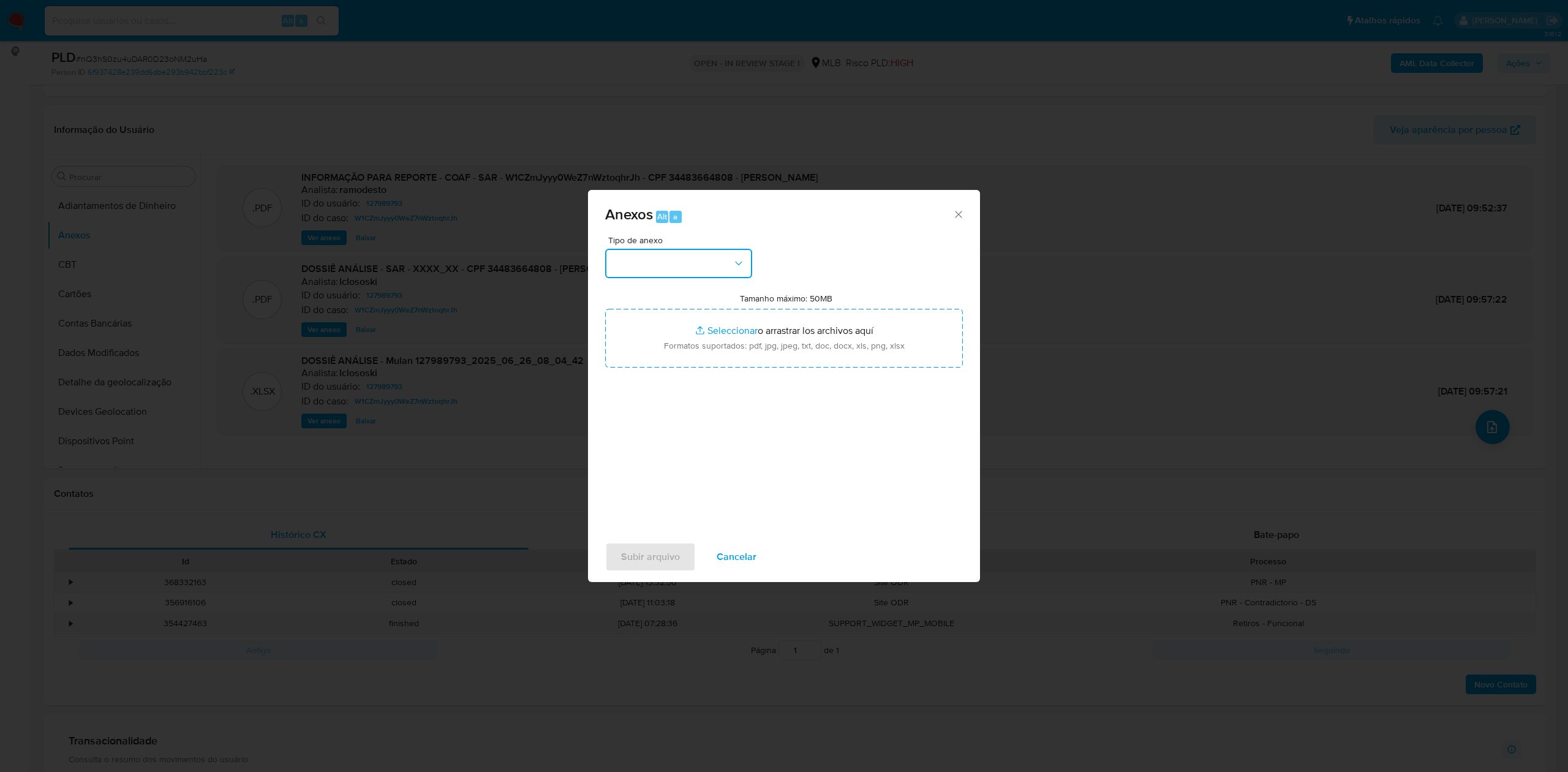
click at [665, 253] on button "button" at bounding box center [678, 263] width 147 height 29
click at [657, 341] on div "OUTROS" at bounding box center [675, 338] width 125 height 29
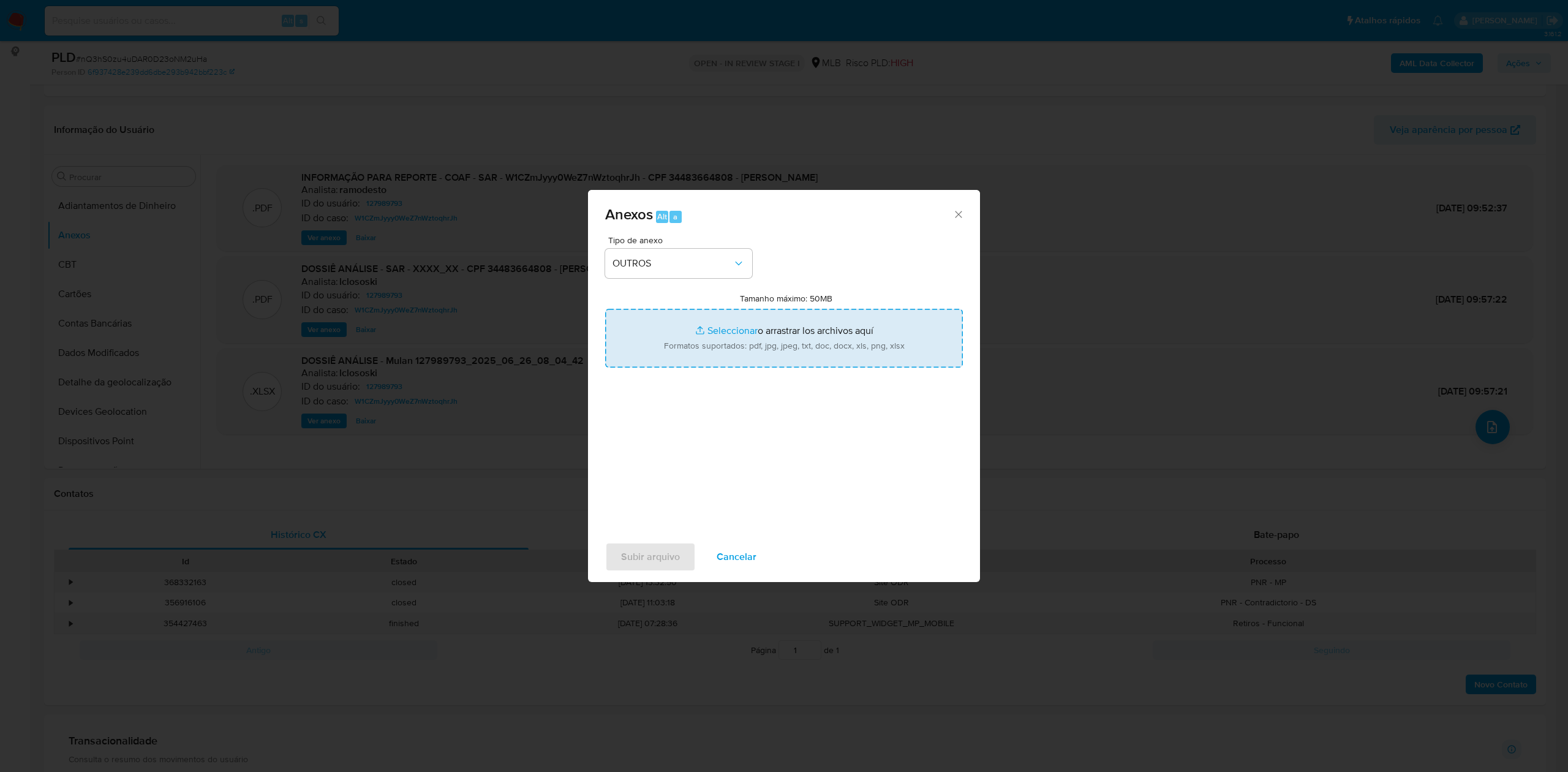
type input "C:\fakepath\Mulan 127989793_2025_10_01_11_54_54 GINETON GOMES BEZERRA.pdf"
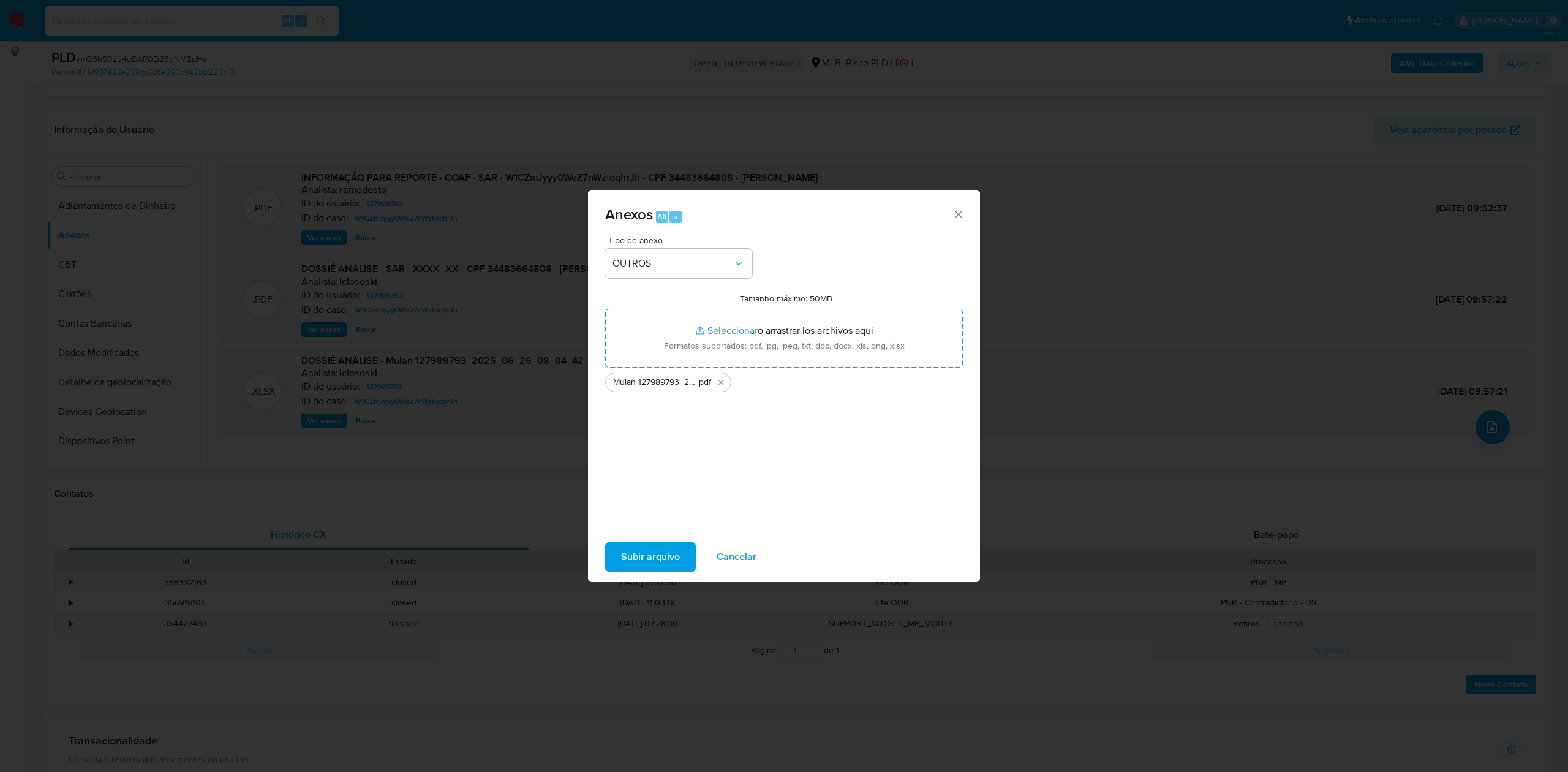
click at [645, 557] on span "Subir arquivo" at bounding box center [651, 557] width 59 height 27
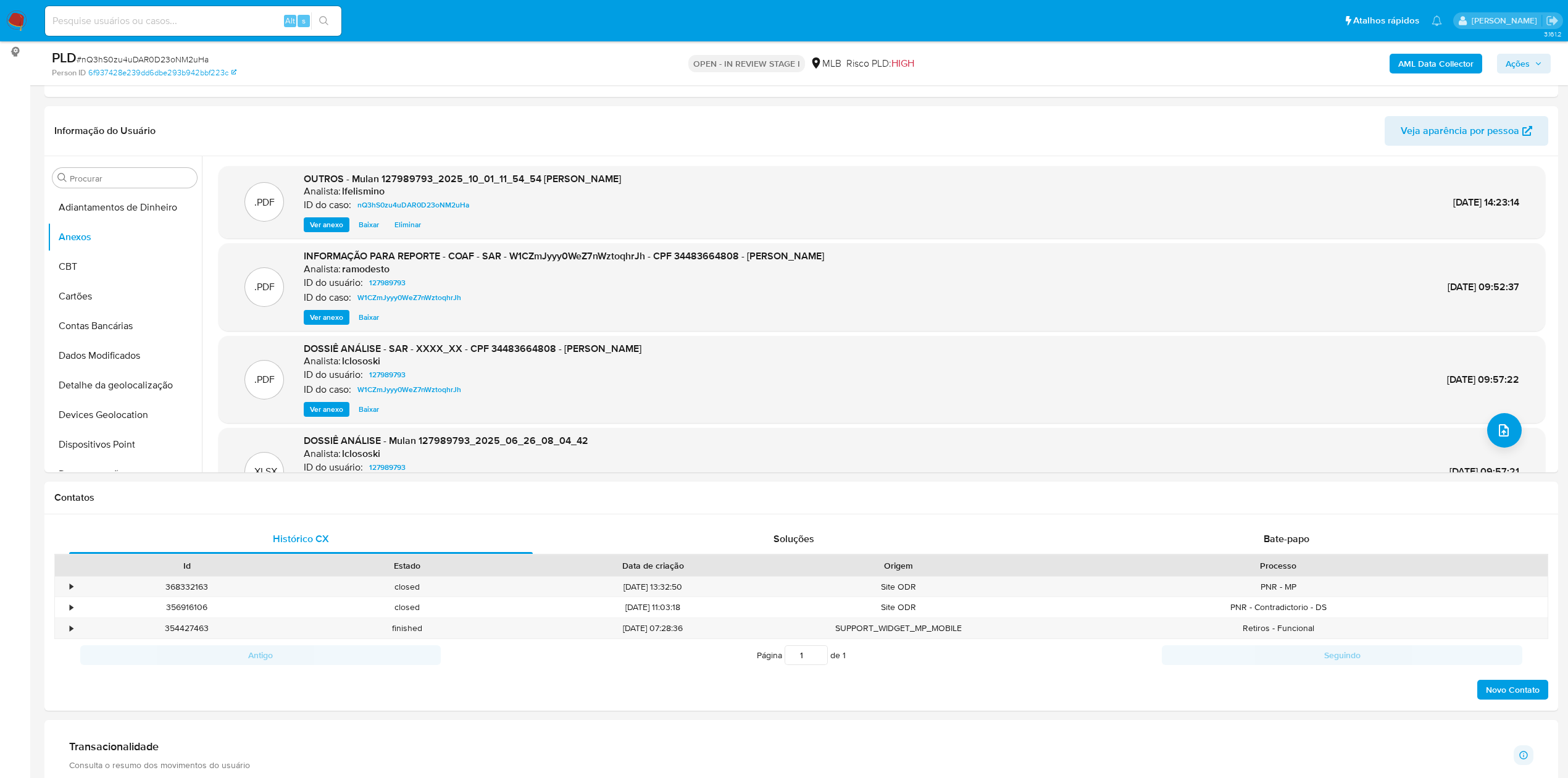
click at [1428, 56] on b "AML Data Collector" at bounding box center [1436, 63] width 75 height 20
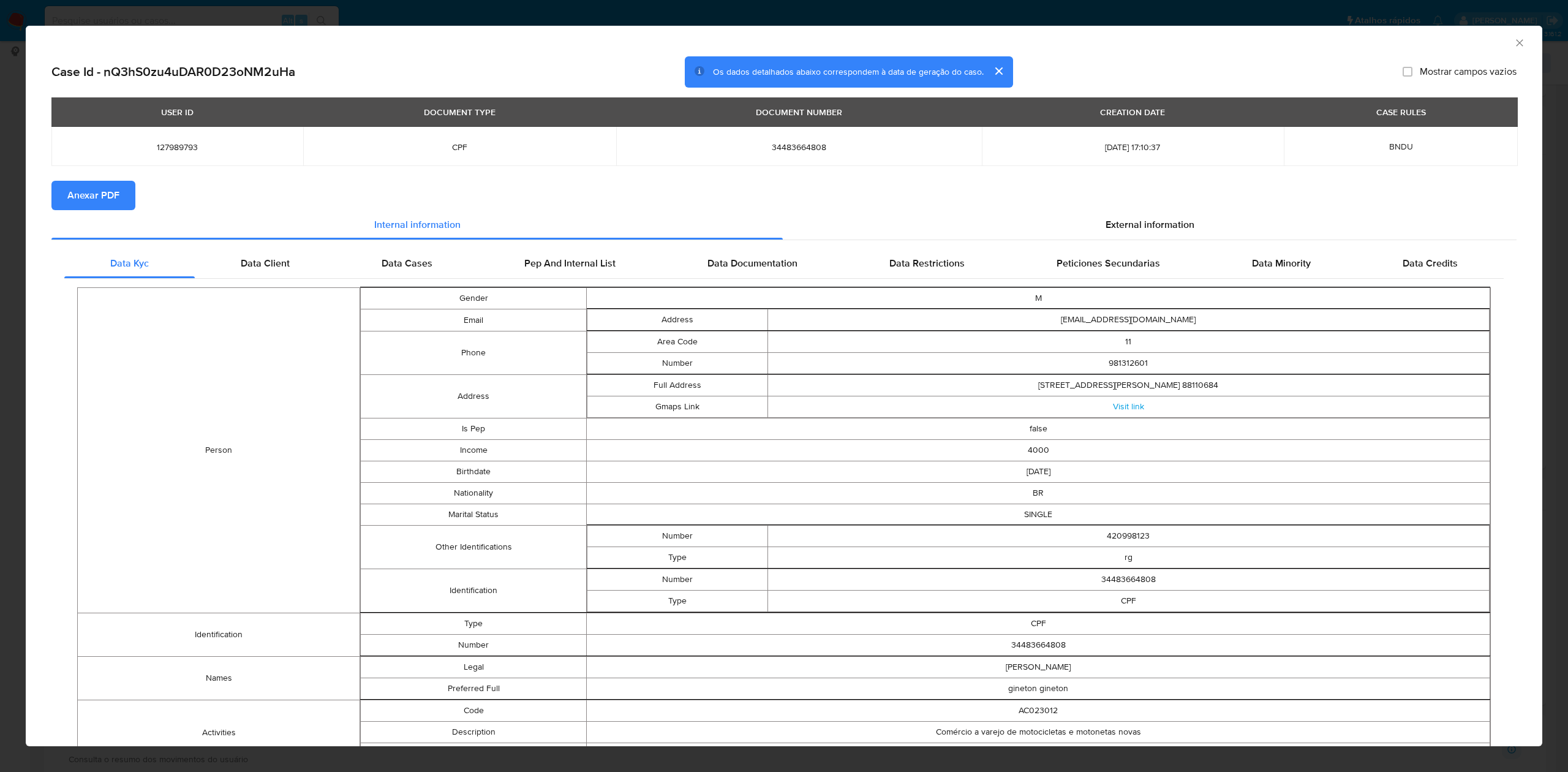
click at [86, 194] on span "Anexar PDF" at bounding box center [94, 195] width 52 height 27
click at [427, 21] on div "AML Data Collector Case Id - nQ3hS0zu4uDAR0D23oNM2uHa Os dados detalhados abaix…" at bounding box center [784, 386] width 1568 height 772
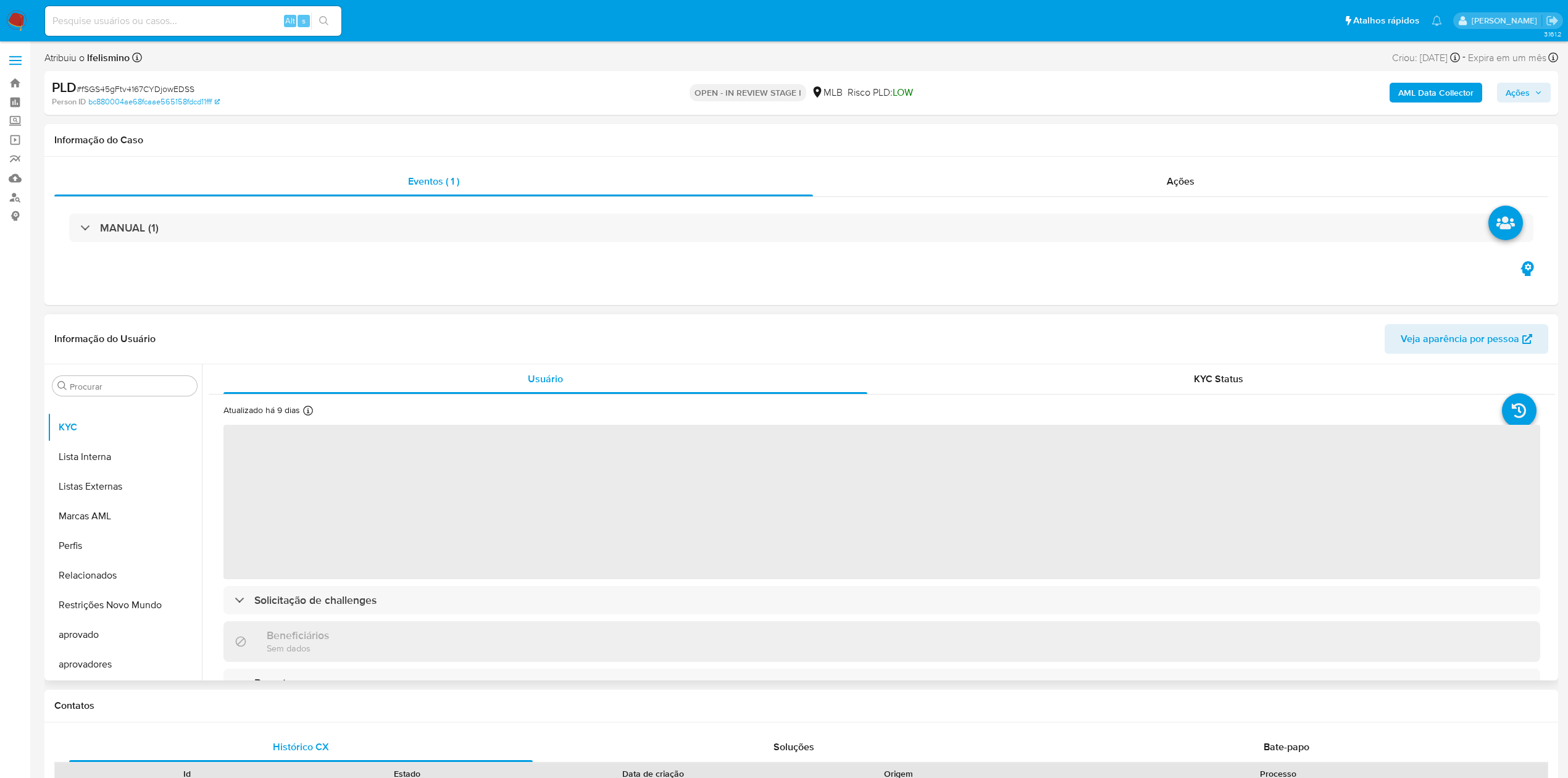
scroll to position [64, 0]
select select "10"
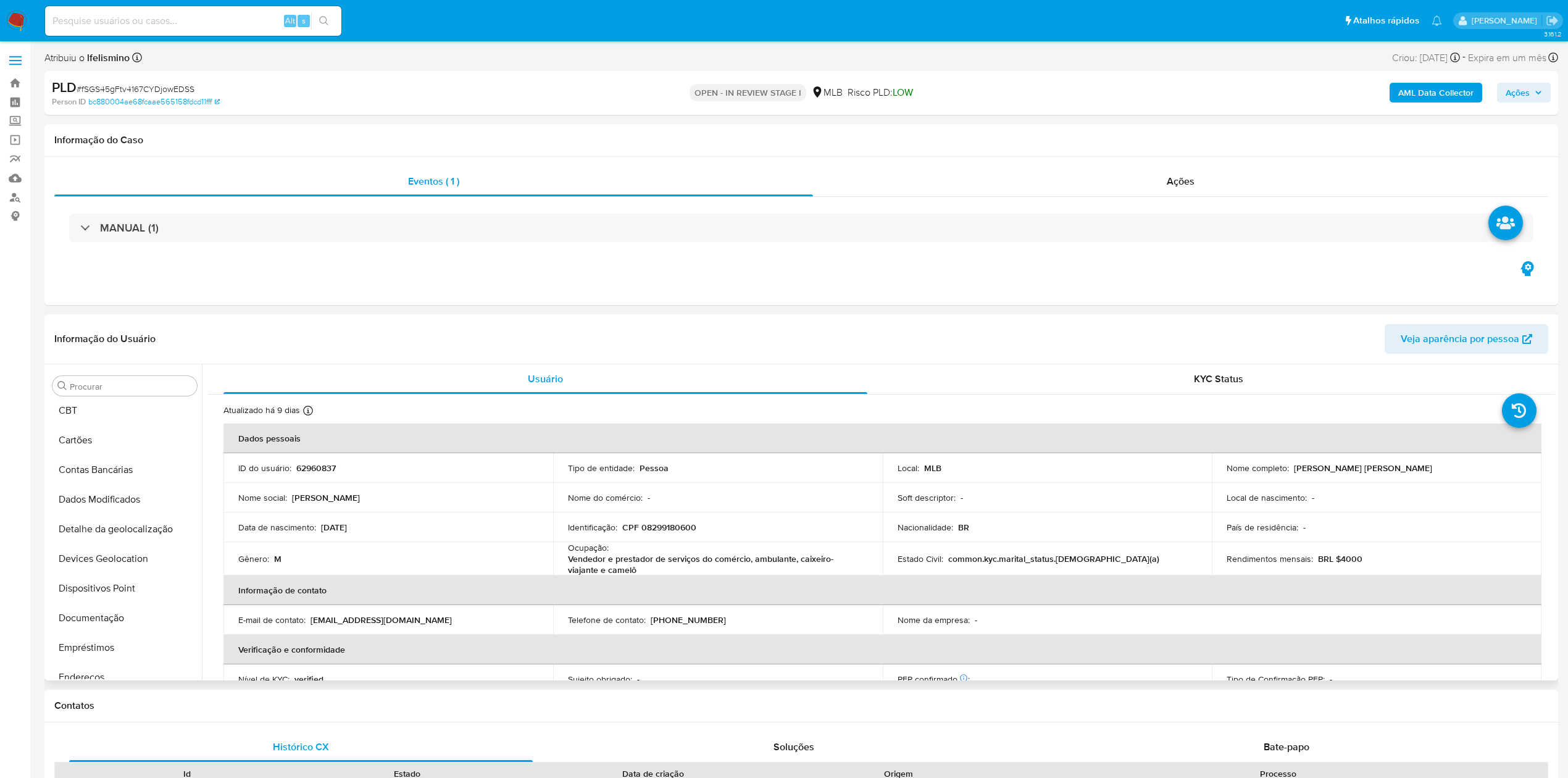
scroll to position [0, 0]
click at [73, 448] on button "Anexos" at bounding box center [120, 445] width 145 height 30
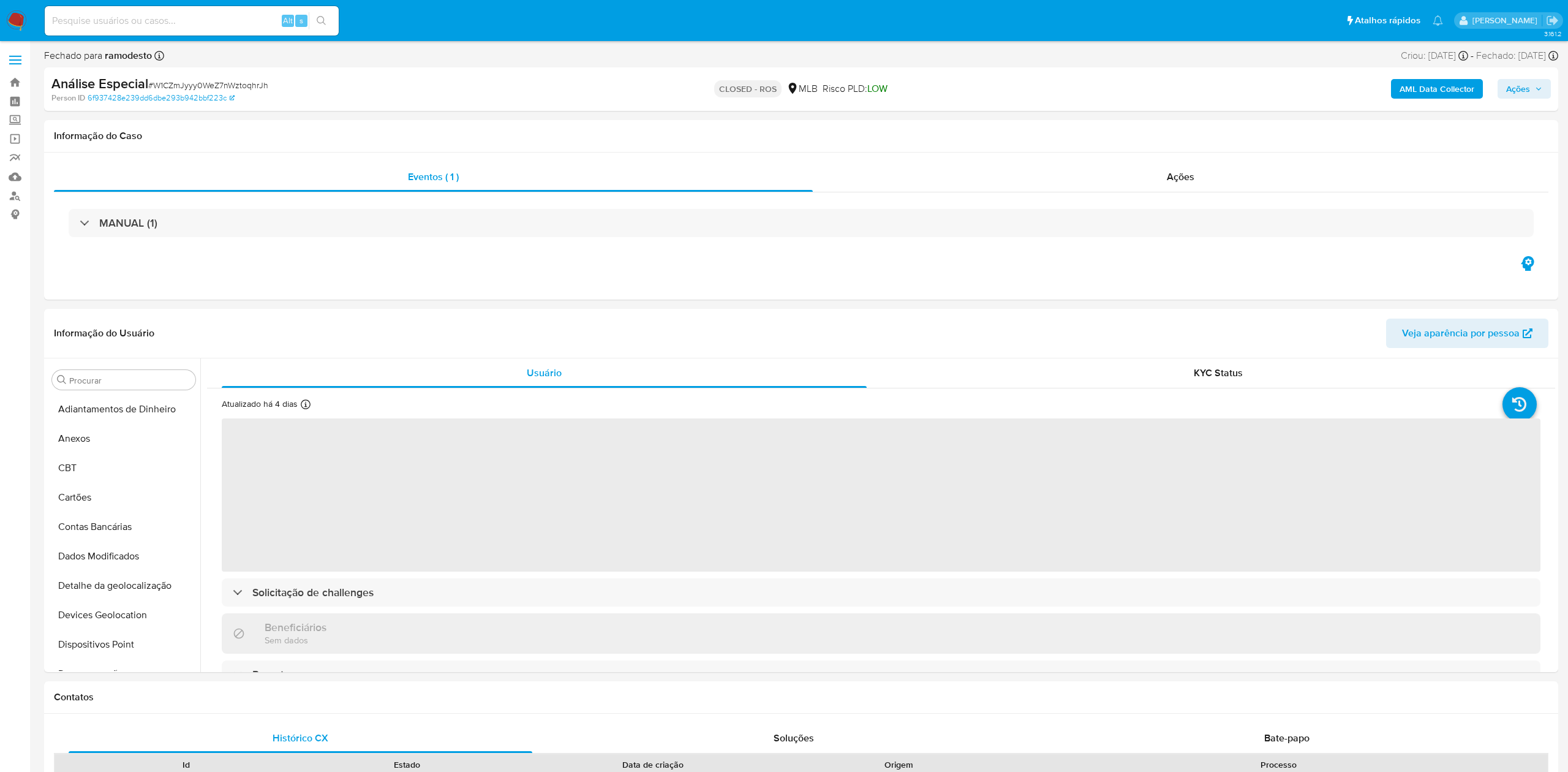
select select "10"
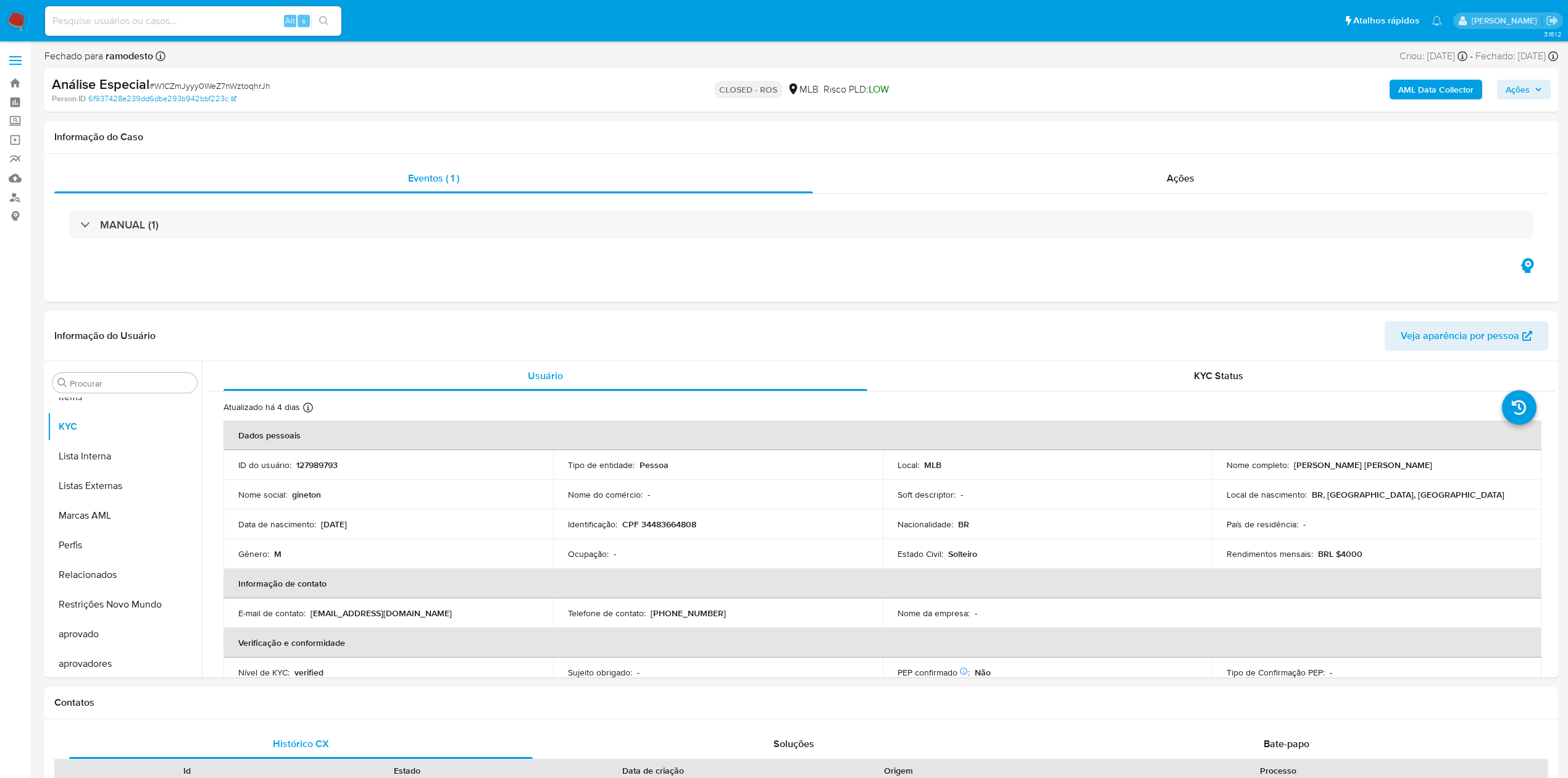
scroll to position [640, 0]
click at [1199, 161] on div "Eventos ( 1 ) Ações MANUAL (1)" at bounding box center [801, 227] width 1514 height 148
click at [1194, 174] on span "Ações" at bounding box center [1181, 178] width 28 height 14
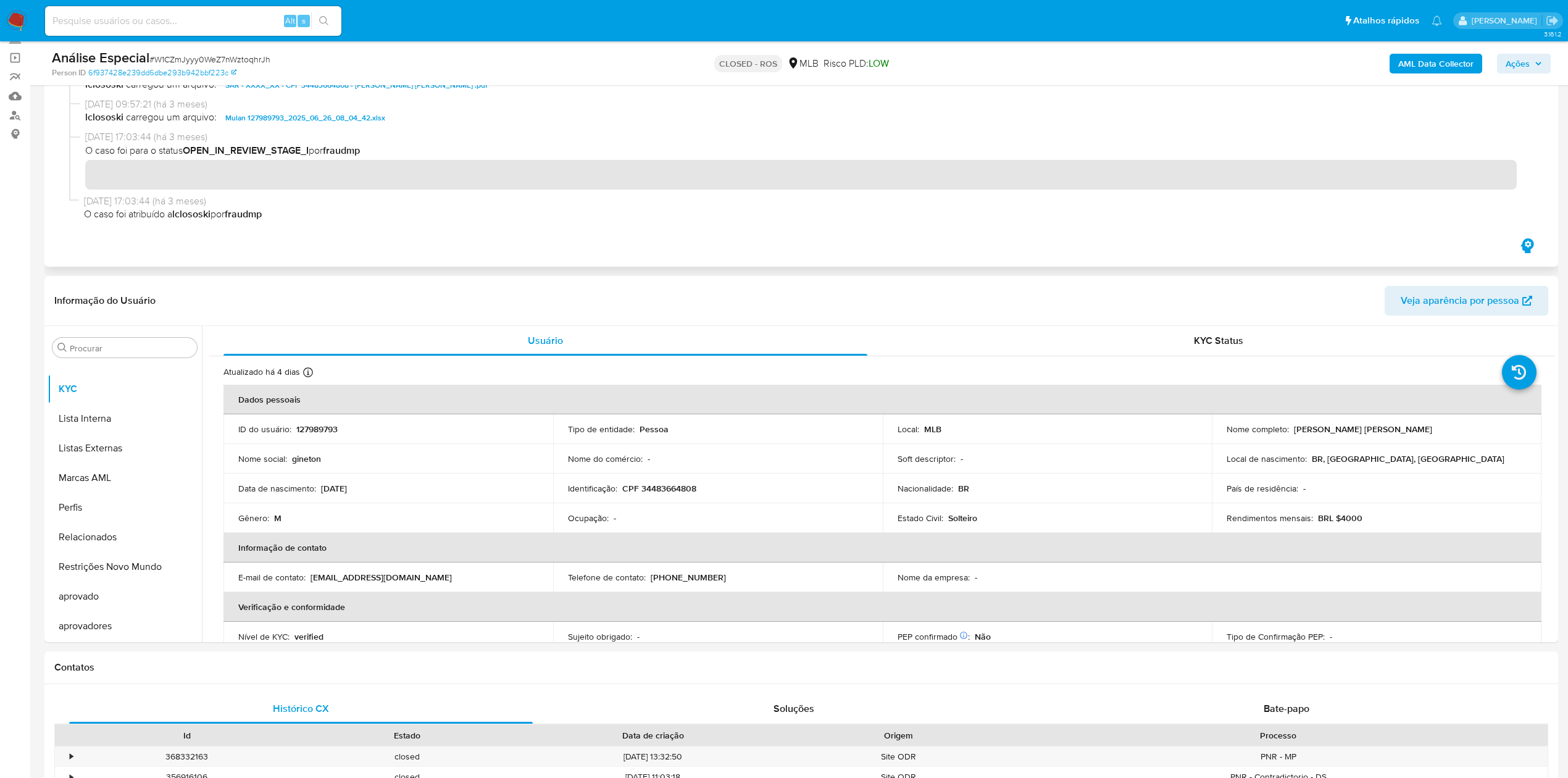
scroll to position [0, 0]
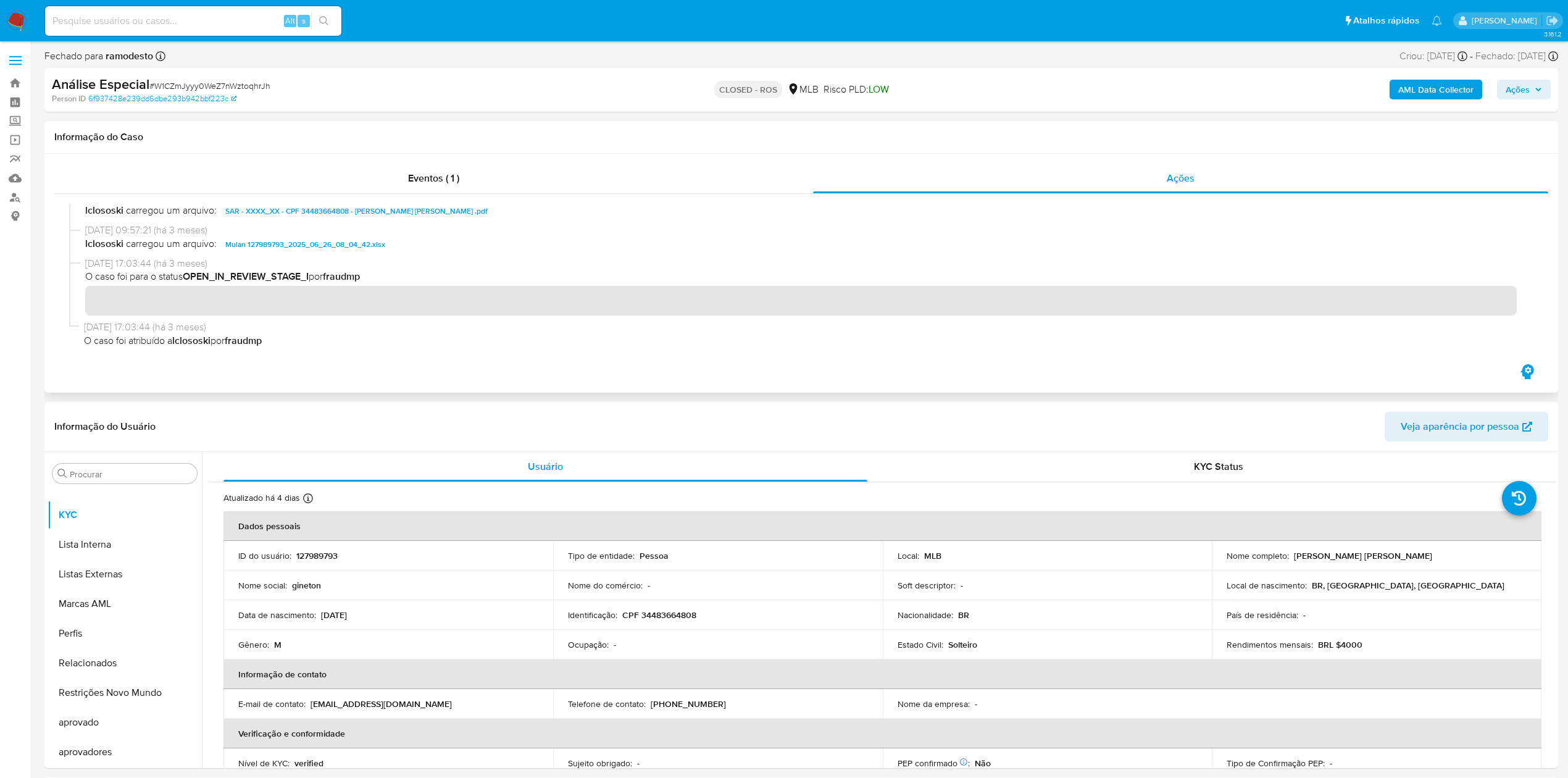
click at [335, 210] on span "SAR - XXXX_XX - CPF 34483664808 - GINETON GOMES BEZERRA .pdf" at bounding box center [356, 212] width 262 height 15
click at [129, 542] on button "Anexos" at bounding box center [120, 533] width 145 height 30
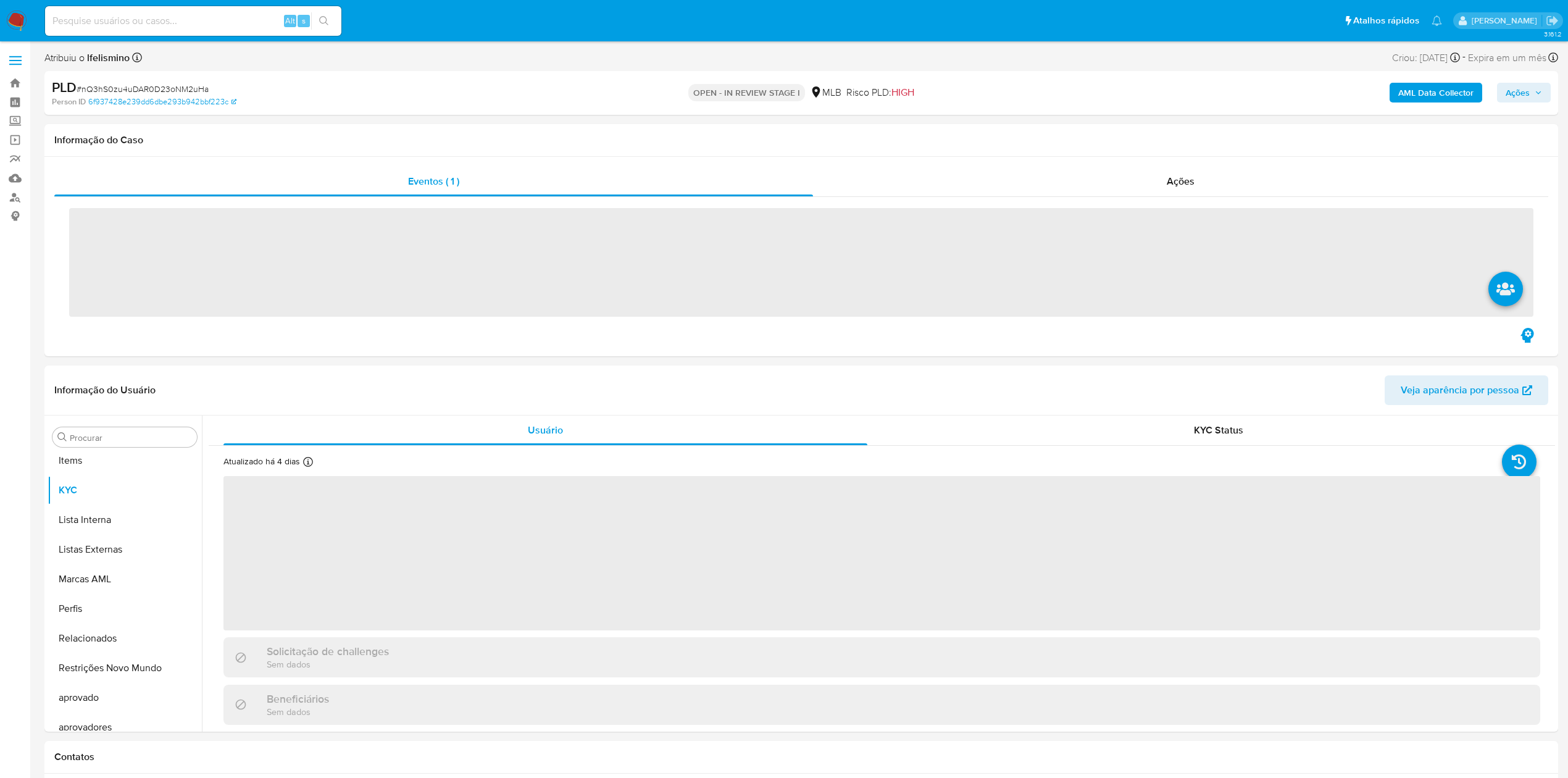
scroll to position [640, 0]
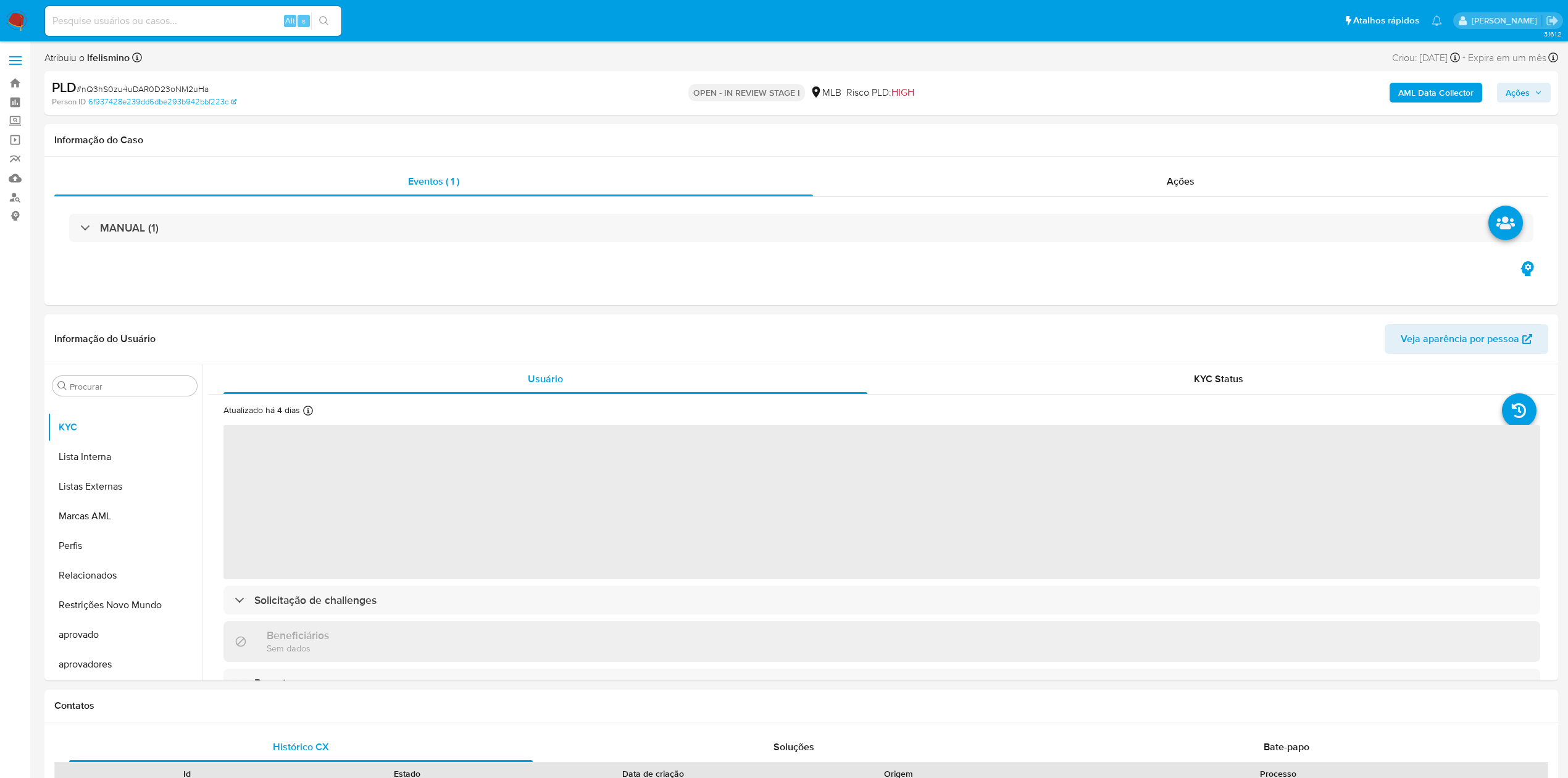
select select "10"
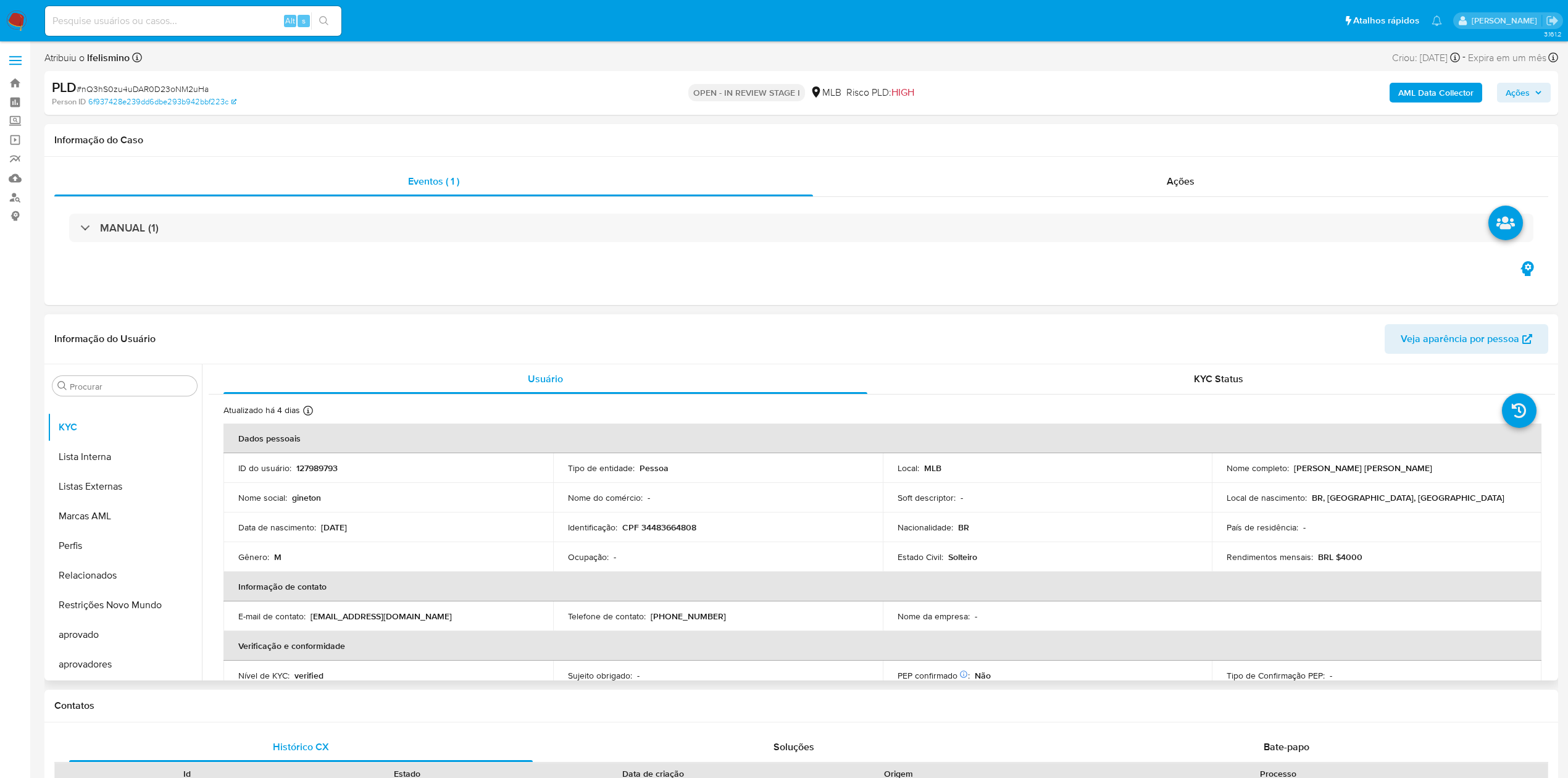
scroll to position [0, 0]
click at [107, 461] on button "CBT" at bounding box center [120, 475] width 145 height 30
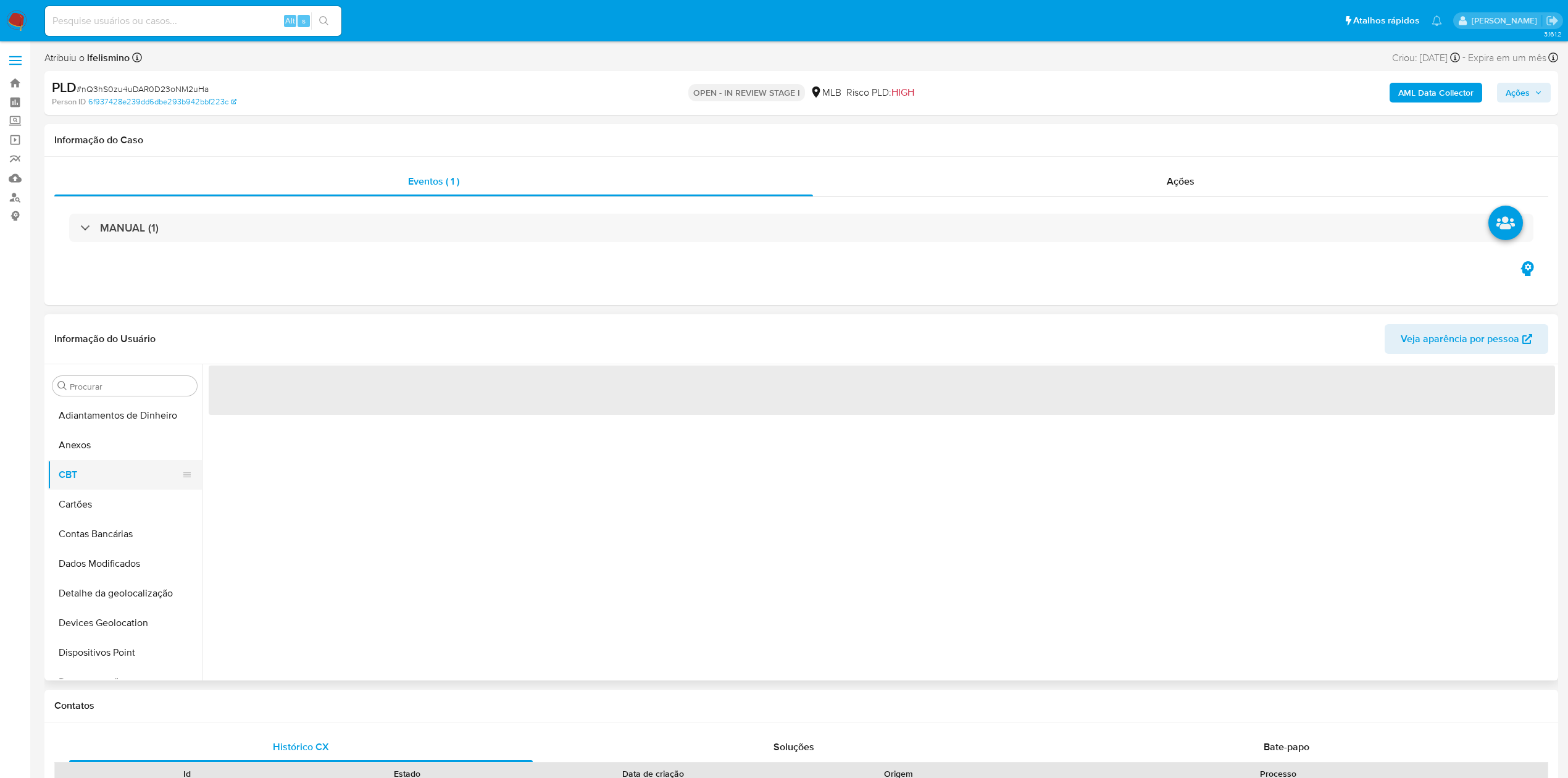
click at [125, 444] on button "Anexos" at bounding box center [125, 445] width 154 height 30
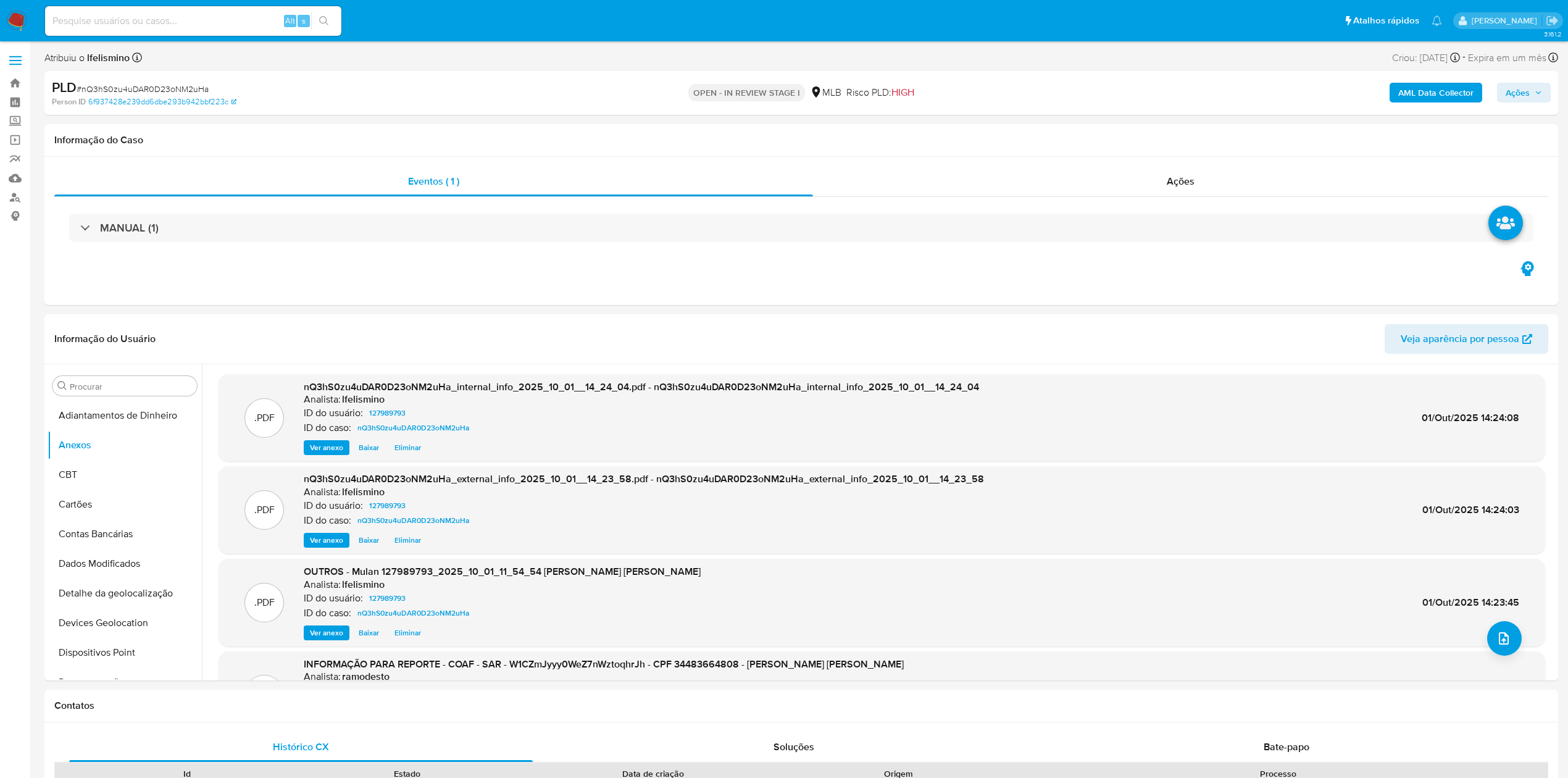
click at [174, 92] on span "# nQ3hS0zu4uDAR0D23oNM2uHa" at bounding box center [143, 89] width 132 height 12
